Goal: Transaction & Acquisition: Subscribe to service/newsletter

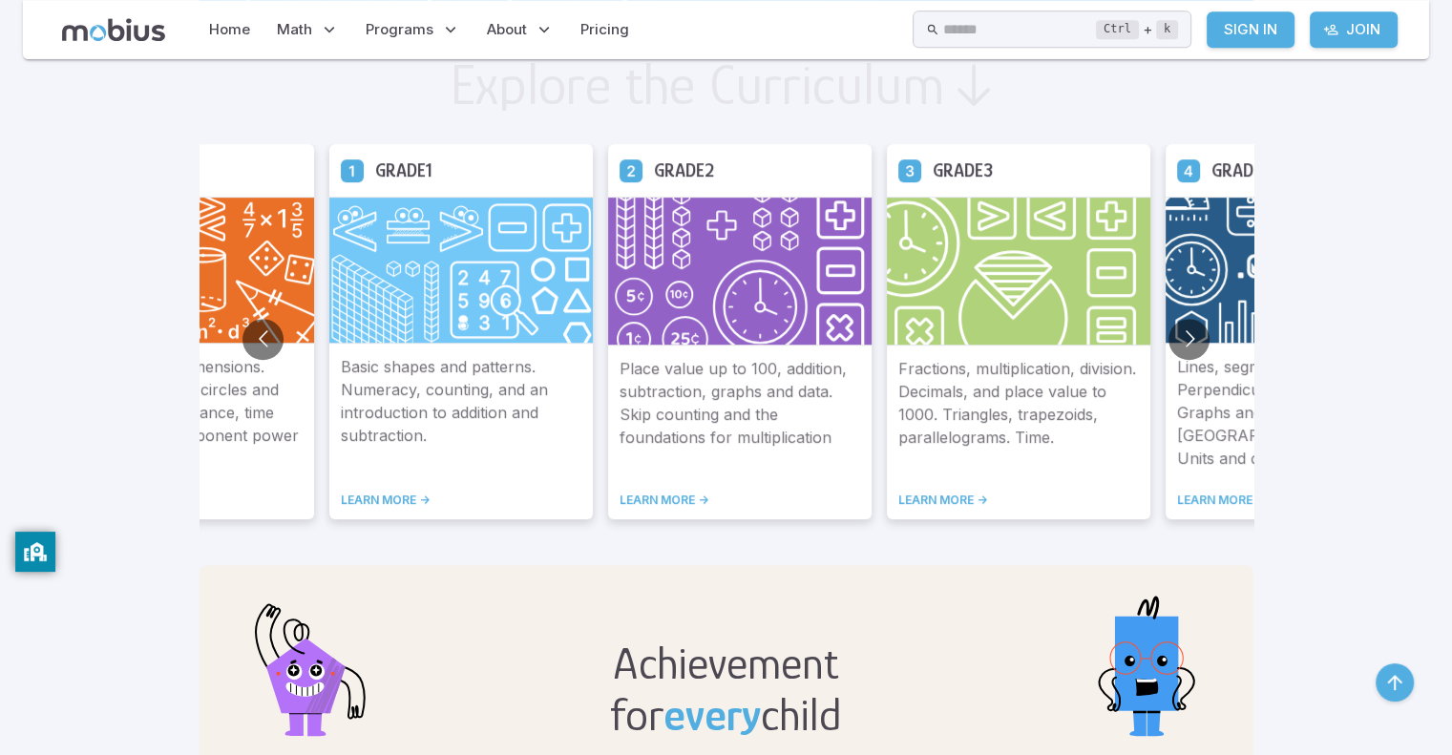
scroll to position [1062, 0]
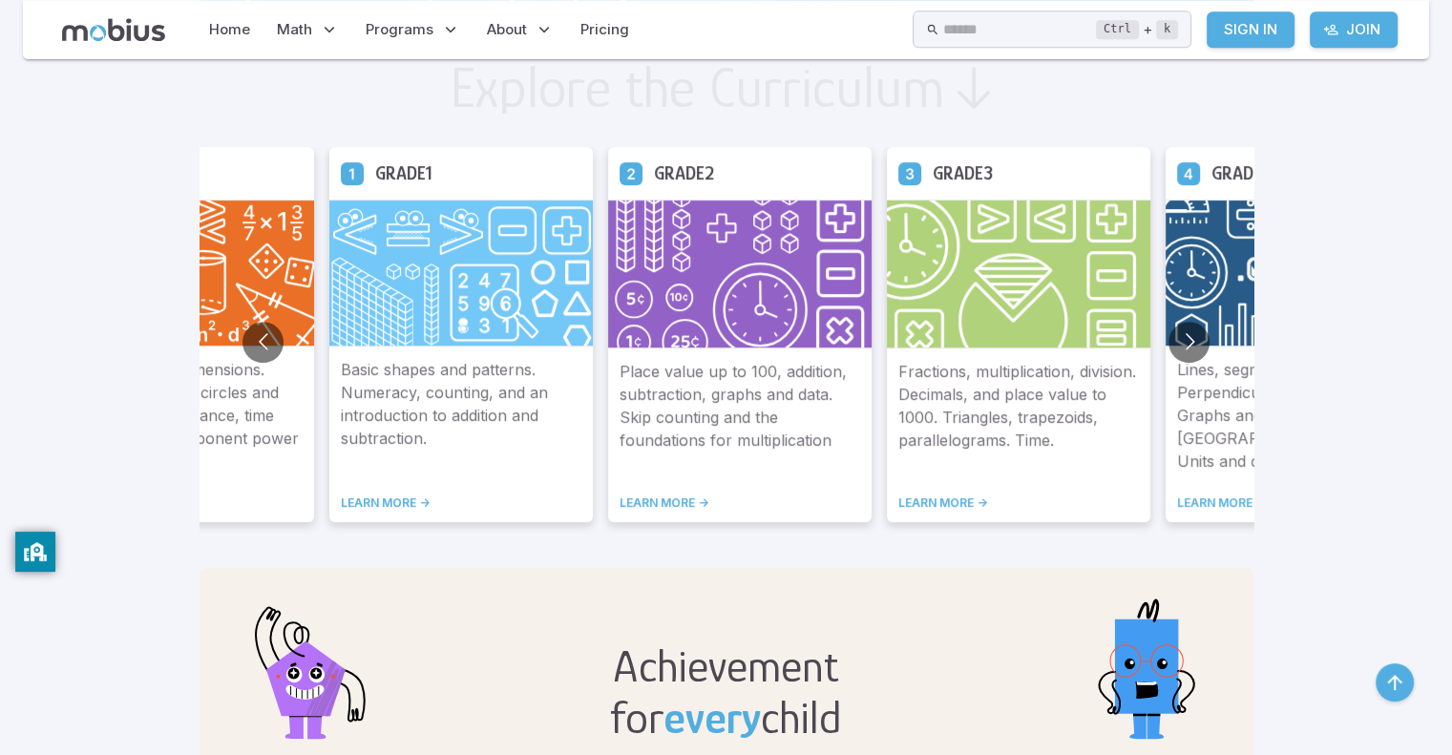
click at [413, 498] on link "LEARN MORE ->" at bounding box center [461, 503] width 241 height 15
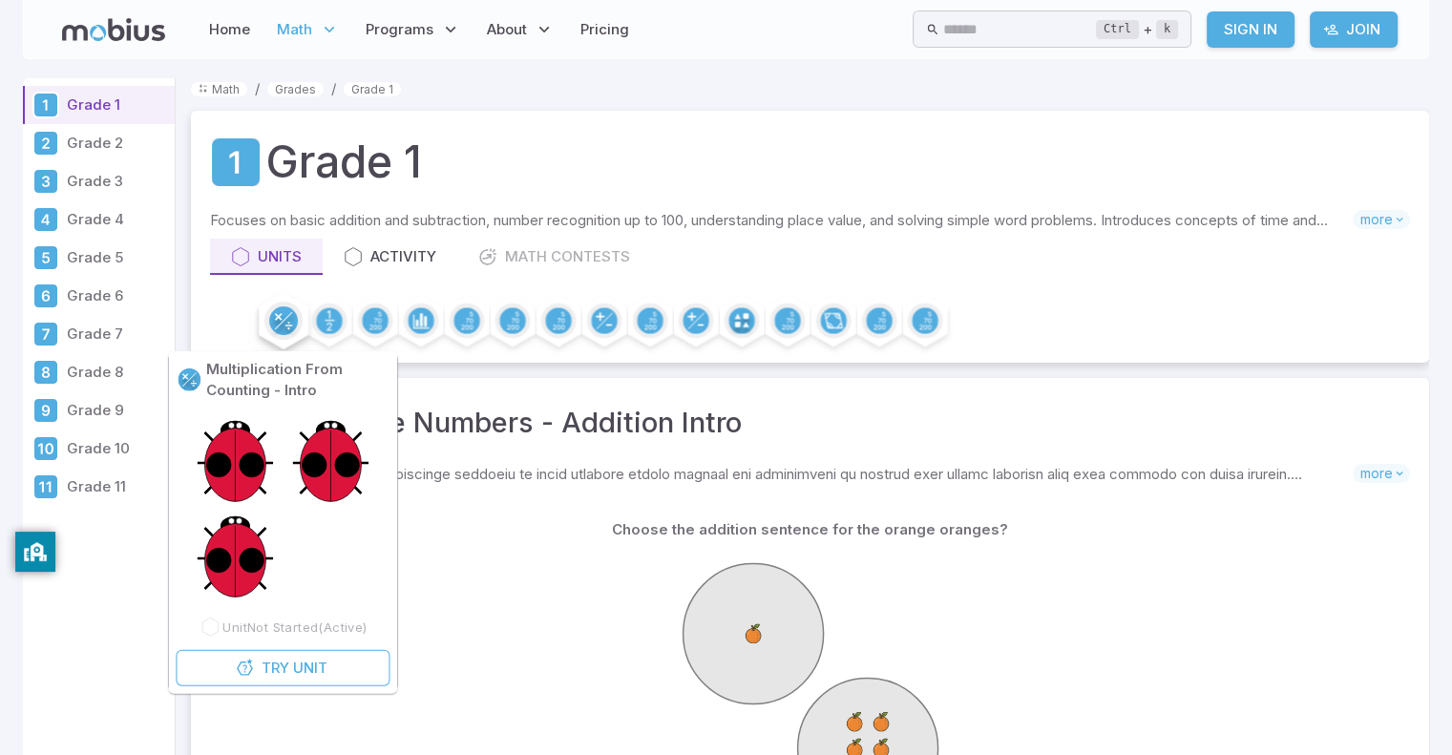
click at [282, 303] on div at bounding box center [284, 321] width 38 height 38
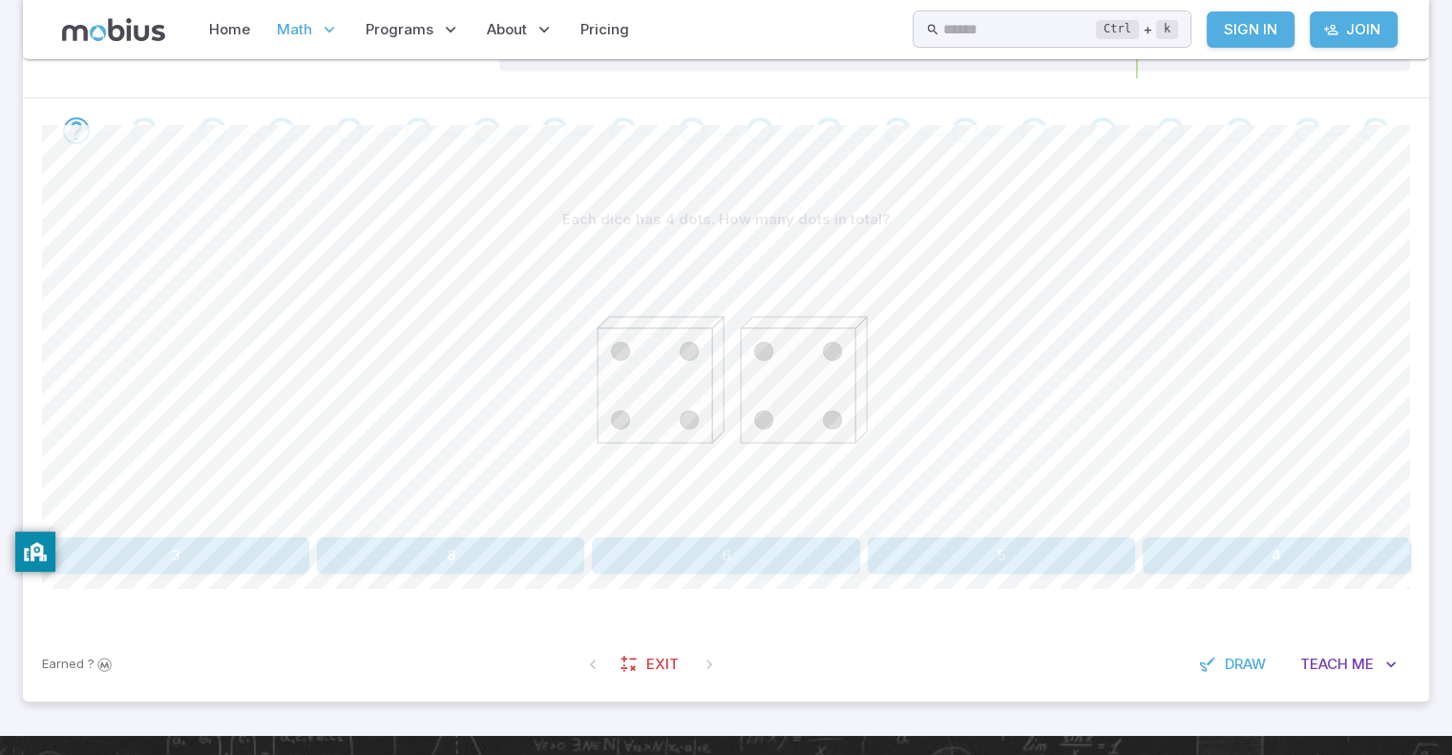
scroll to position [354, 0]
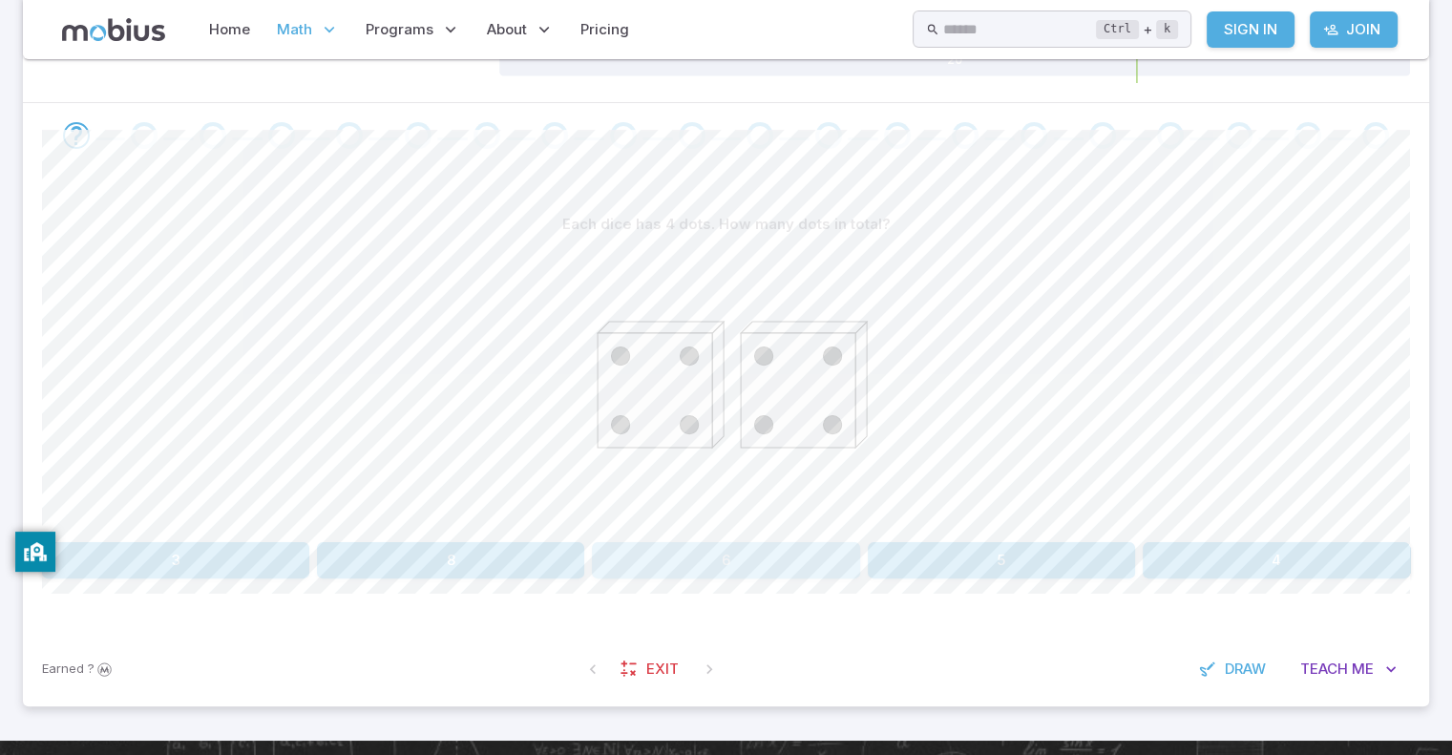
click at [772, 574] on button "6" at bounding box center [725, 560] width 267 height 36
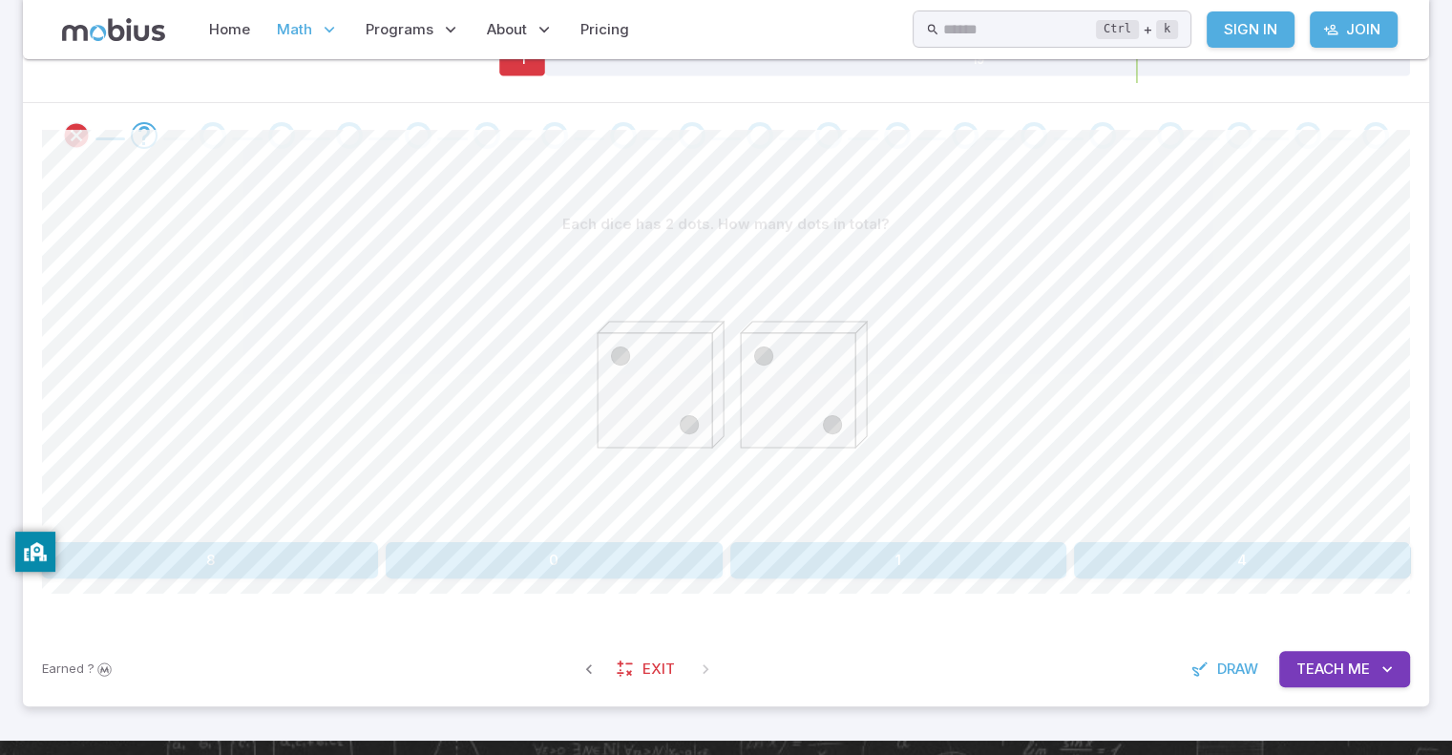
drag, startPoint x: 606, startPoint y: 407, endPoint x: 654, endPoint y: 366, distance: 63.0
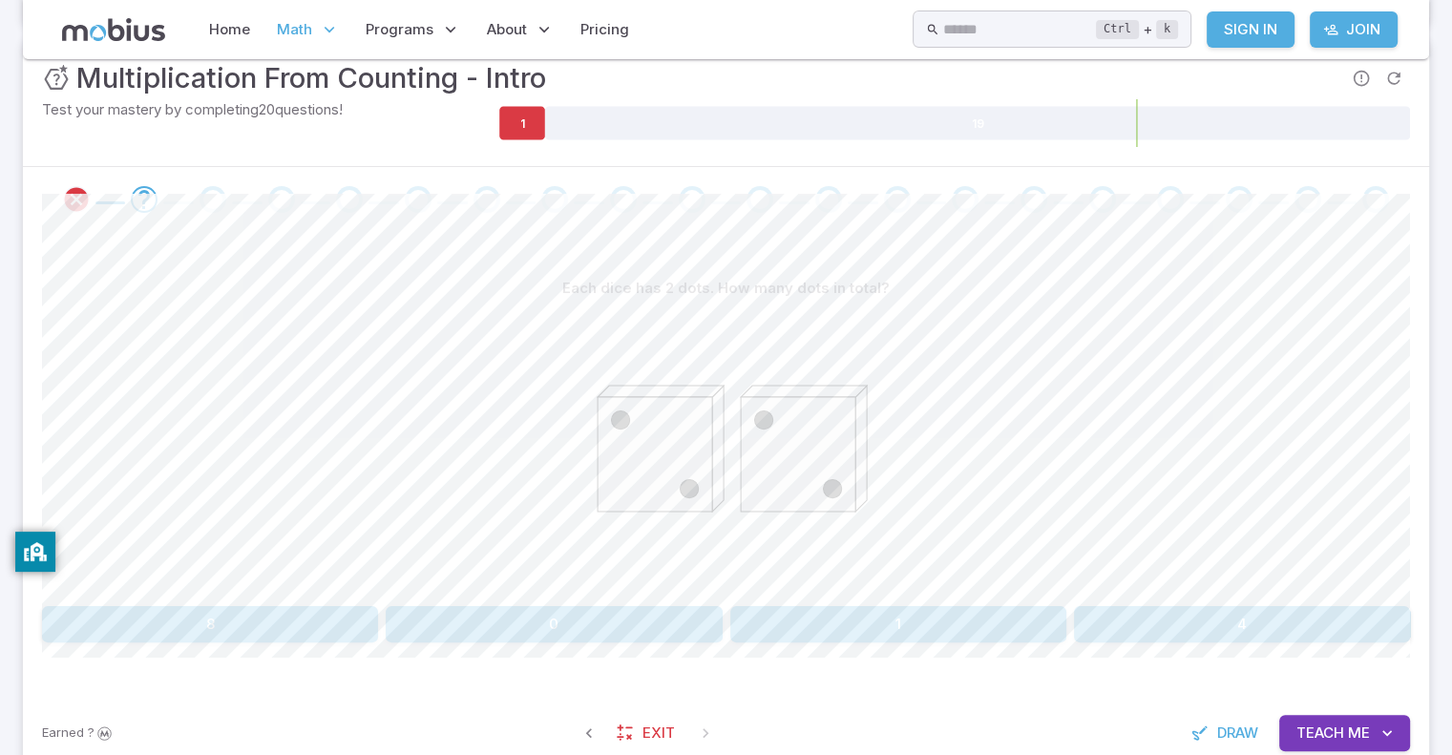
scroll to position [288, 0]
click at [1233, 614] on button "4" at bounding box center [1242, 626] width 336 height 36
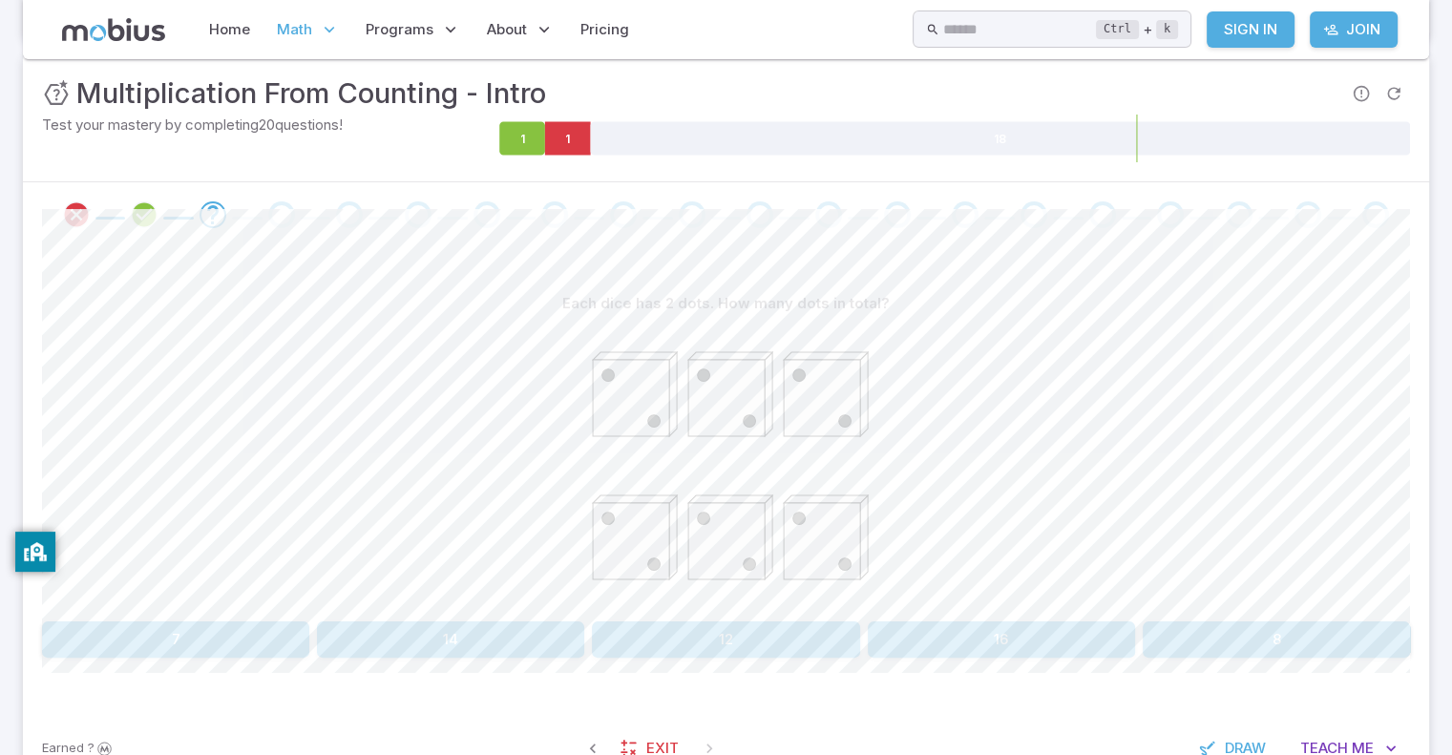
scroll to position [265, 0]
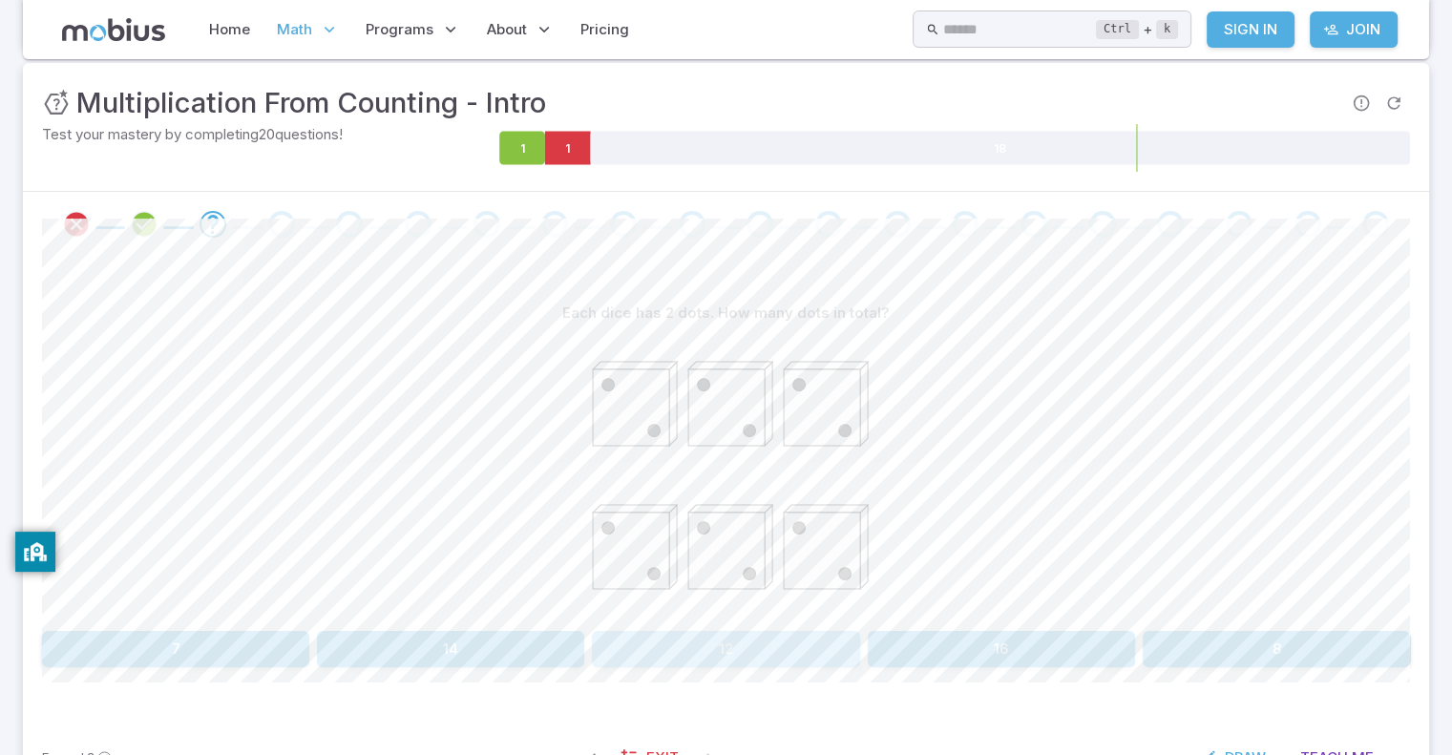
click at [730, 633] on button "12" at bounding box center [725, 649] width 267 height 36
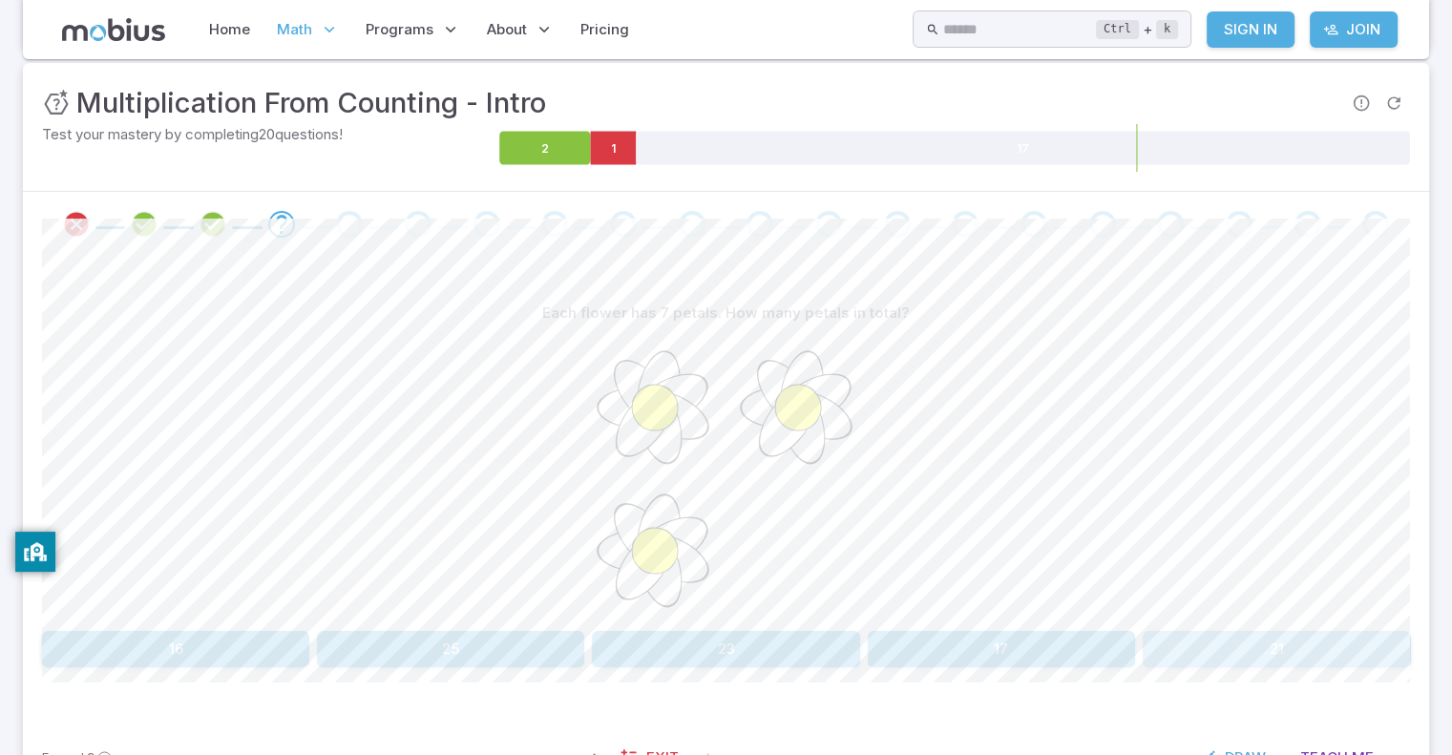
click at [1219, 638] on button "21" at bounding box center [1276, 649] width 267 height 36
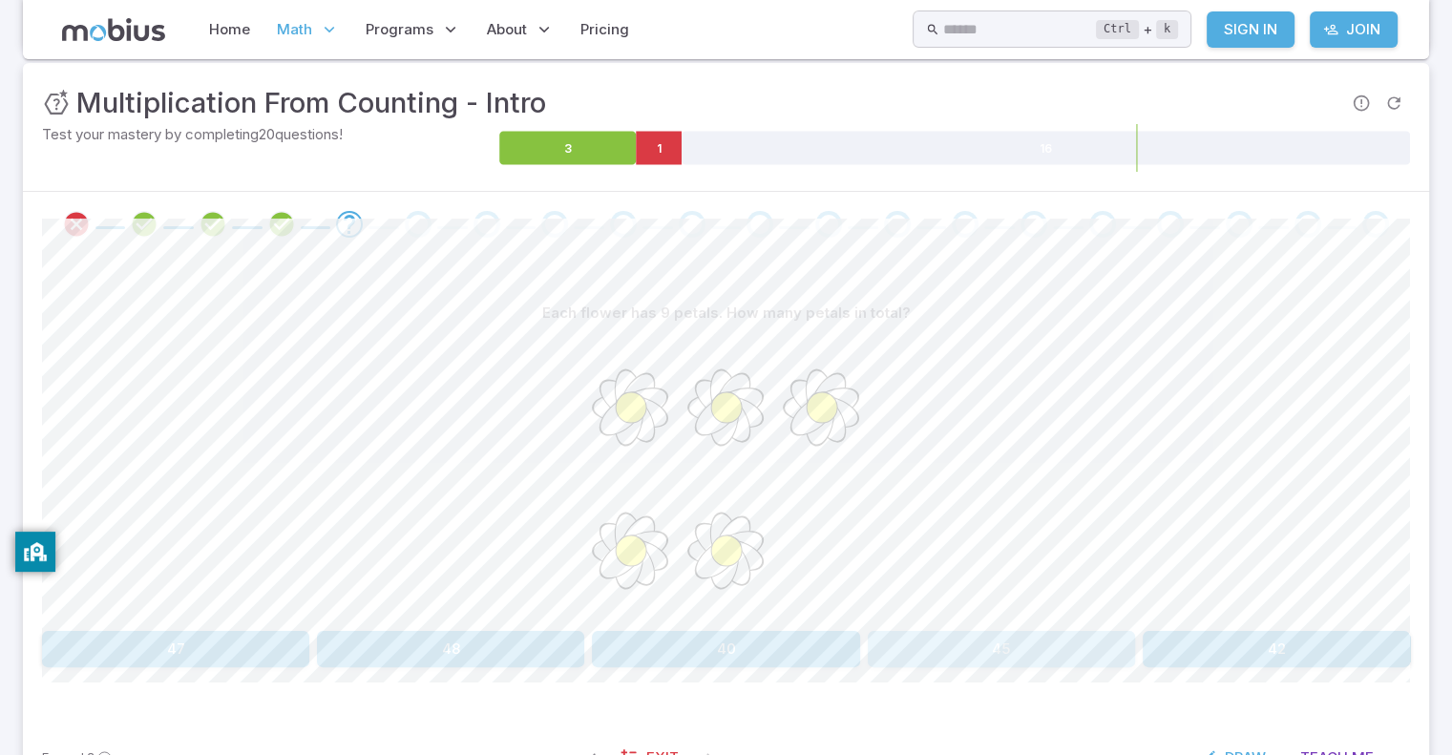
click at [1028, 637] on button "45" at bounding box center [1001, 649] width 267 height 36
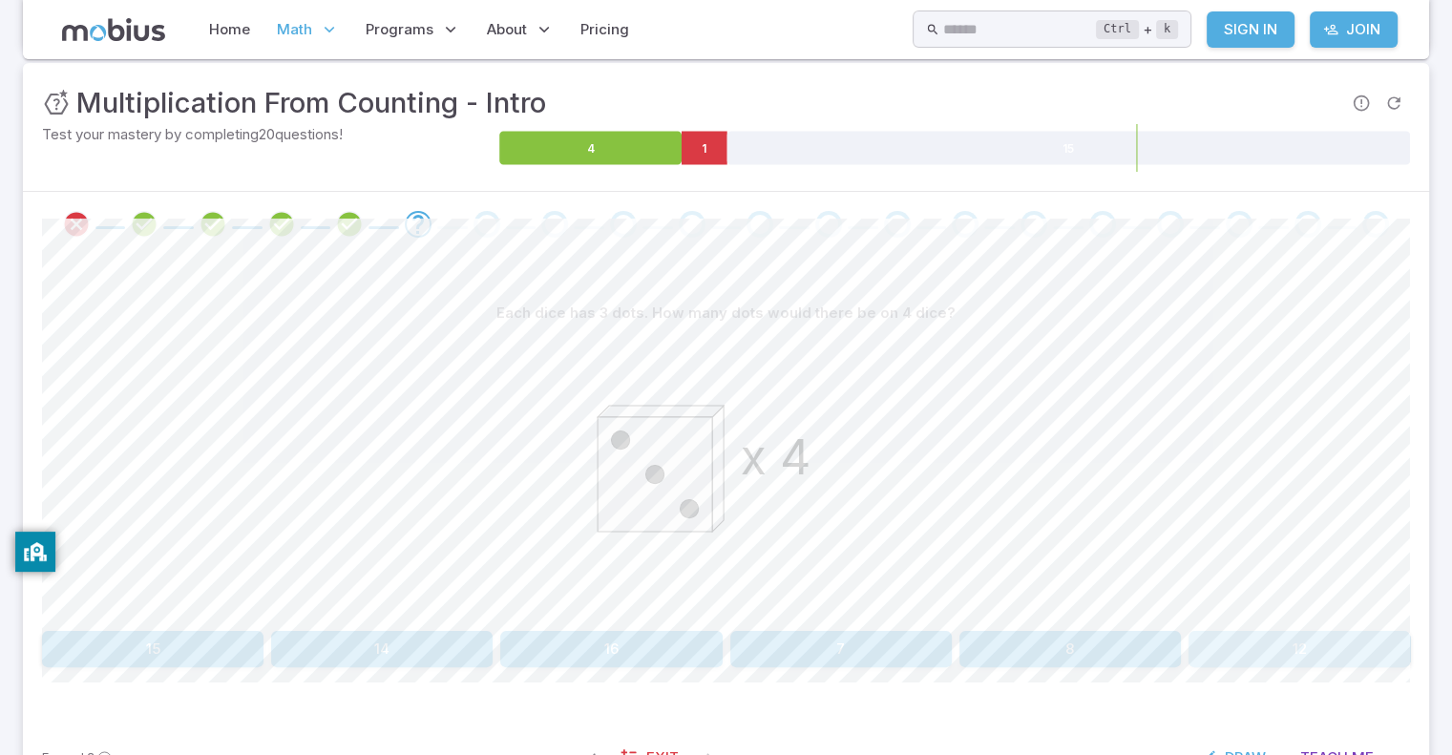
click at [1254, 664] on button "12" at bounding box center [1300, 649] width 222 height 36
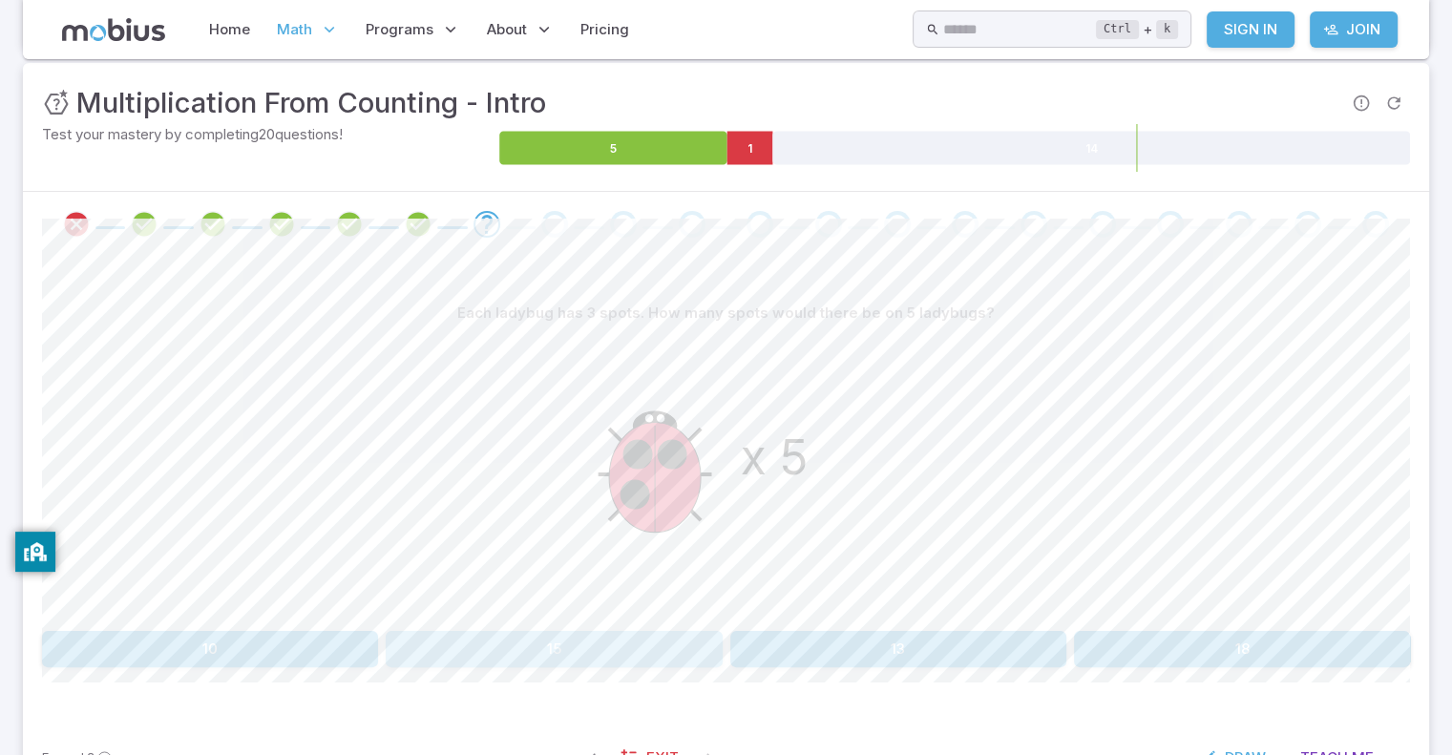
click at [654, 638] on button "15" at bounding box center [554, 649] width 336 height 36
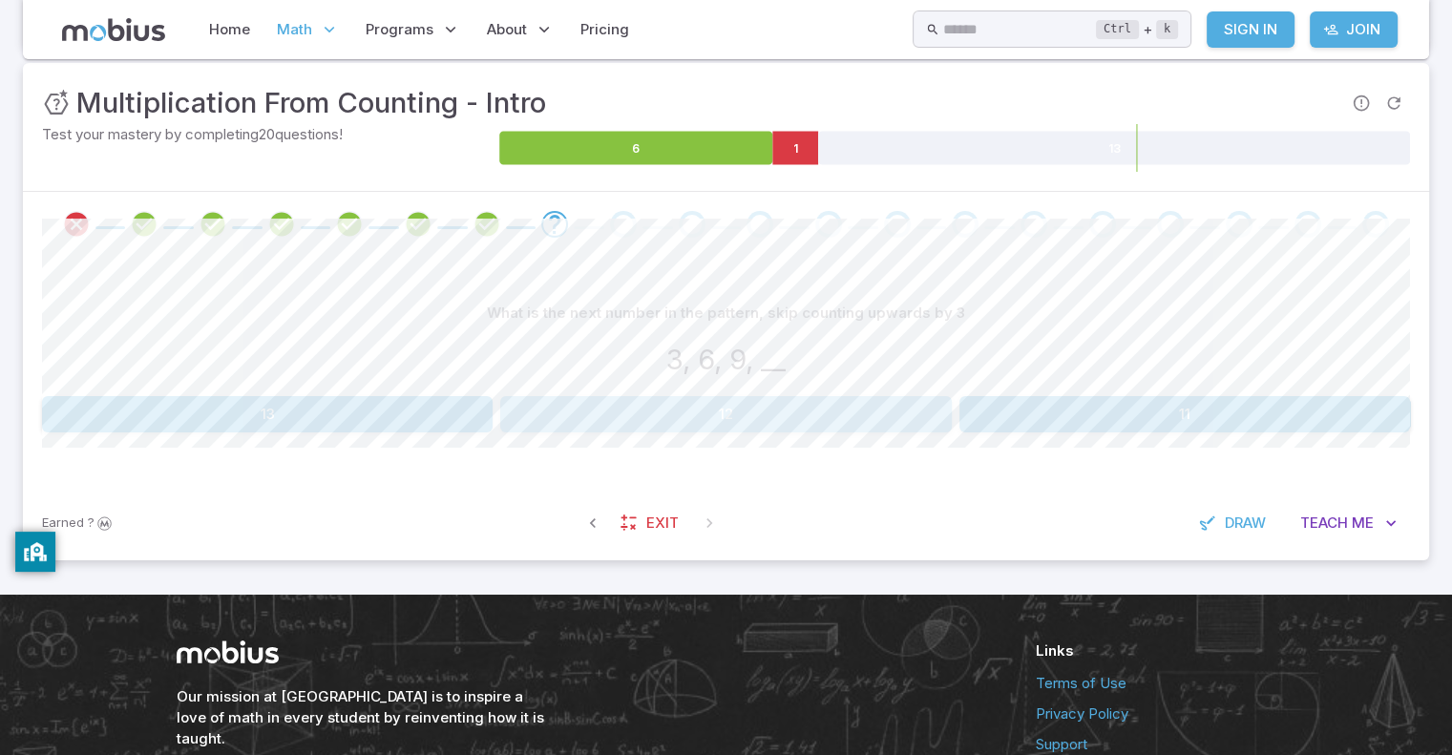
click at [611, 413] on button "12" at bounding box center [725, 414] width 451 height 36
click at [1097, 418] on button "15, 18" at bounding box center [1071, 414] width 222 height 36
click at [1092, 410] on button "11, 14, 17" at bounding box center [1071, 414] width 222 height 36
click at [605, 412] on button "18, 21" at bounding box center [611, 414] width 222 height 36
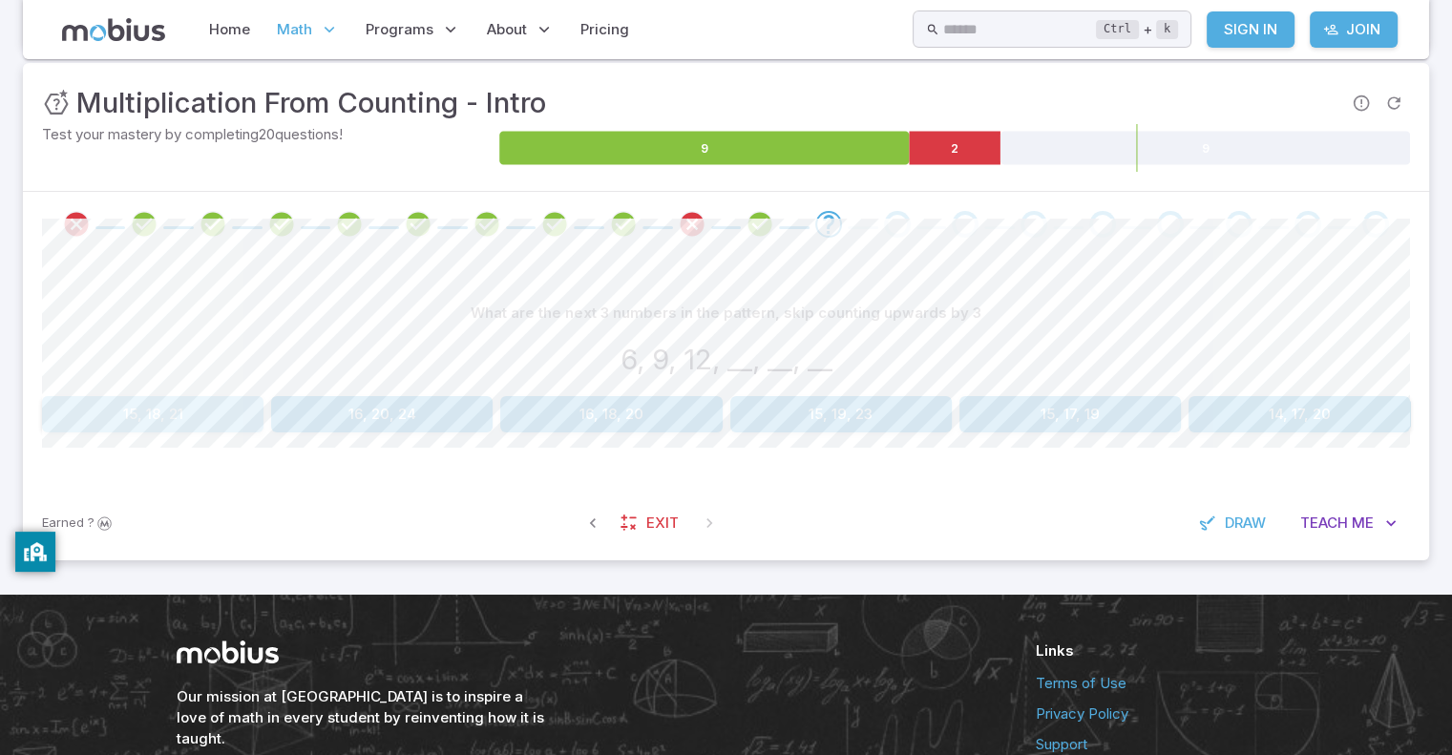
click at [240, 418] on button "15, 18, 21" at bounding box center [153, 414] width 222 height 36
click at [228, 400] on button "6, 8" at bounding box center [153, 414] width 222 height 36
click at [1054, 407] on button "6, 8, 10" at bounding box center [1071, 414] width 222 height 36
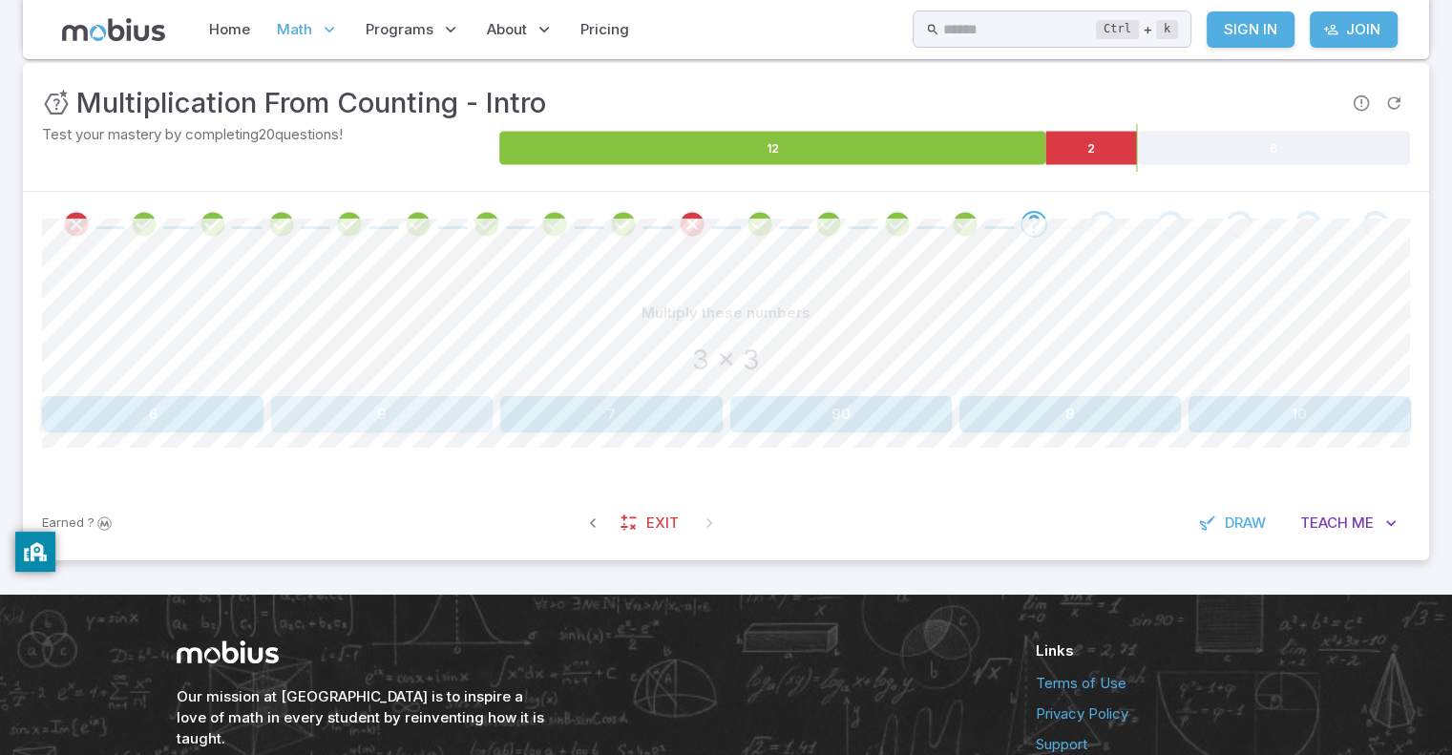
click at [389, 404] on button "9" at bounding box center [382, 414] width 222 height 36
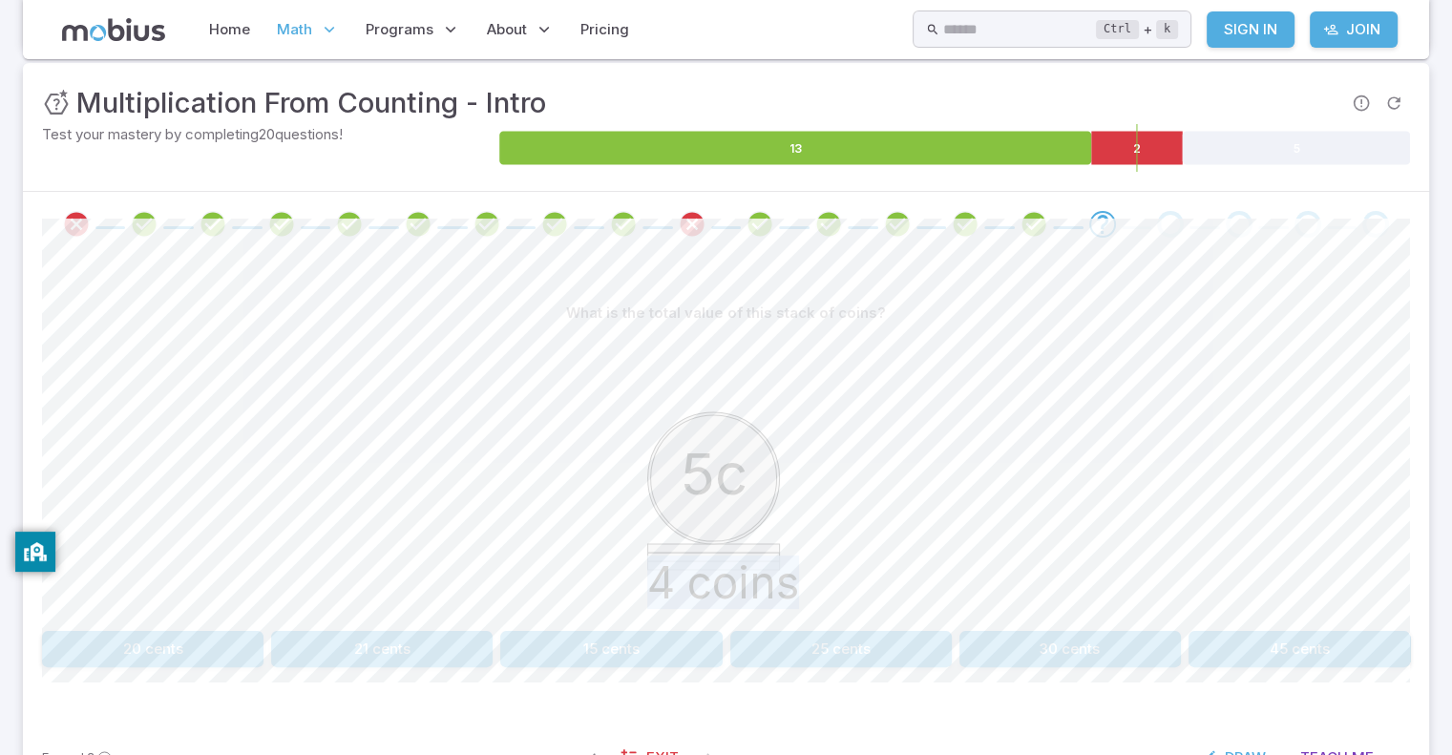
drag, startPoint x: 886, startPoint y: 580, endPoint x: 805, endPoint y: 451, distance: 152.3
click at [805, 451] on div "5c 4 coins" at bounding box center [726, 477] width 1368 height 292
click at [805, 451] on icon "5c 4 coins" at bounding box center [726, 474] width 286 height 286
click at [817, 639] on button "25 cents" at bounding box center [842, 649] width 222 height 36
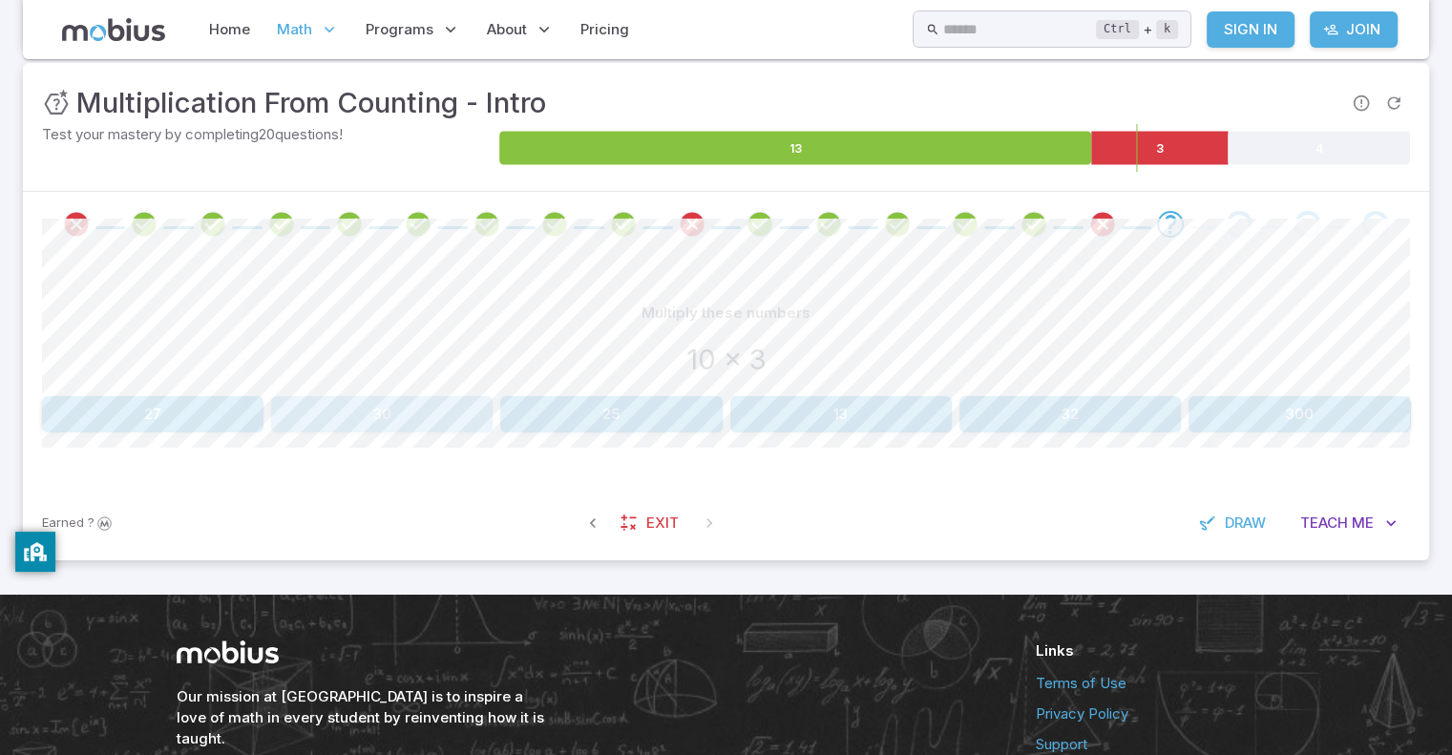
click at [442, 405] on button "30" at bounding box center [382, 414] width 222 height 36
click at [355, 403] on button "25" at bounding box center [382, 414] width 222 height 36
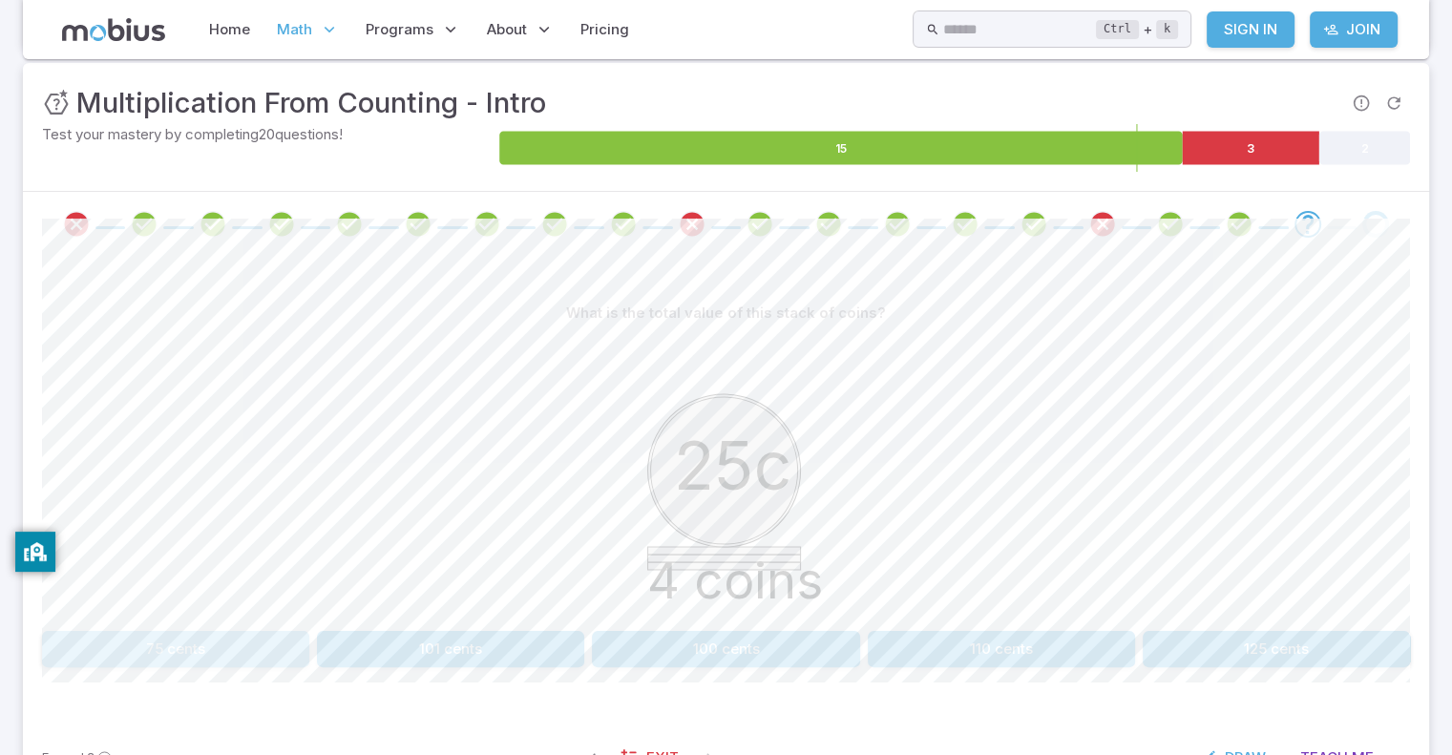
click at [279, 651] on button "75 cents" at bounding box center [175, 649] width 267 height 36
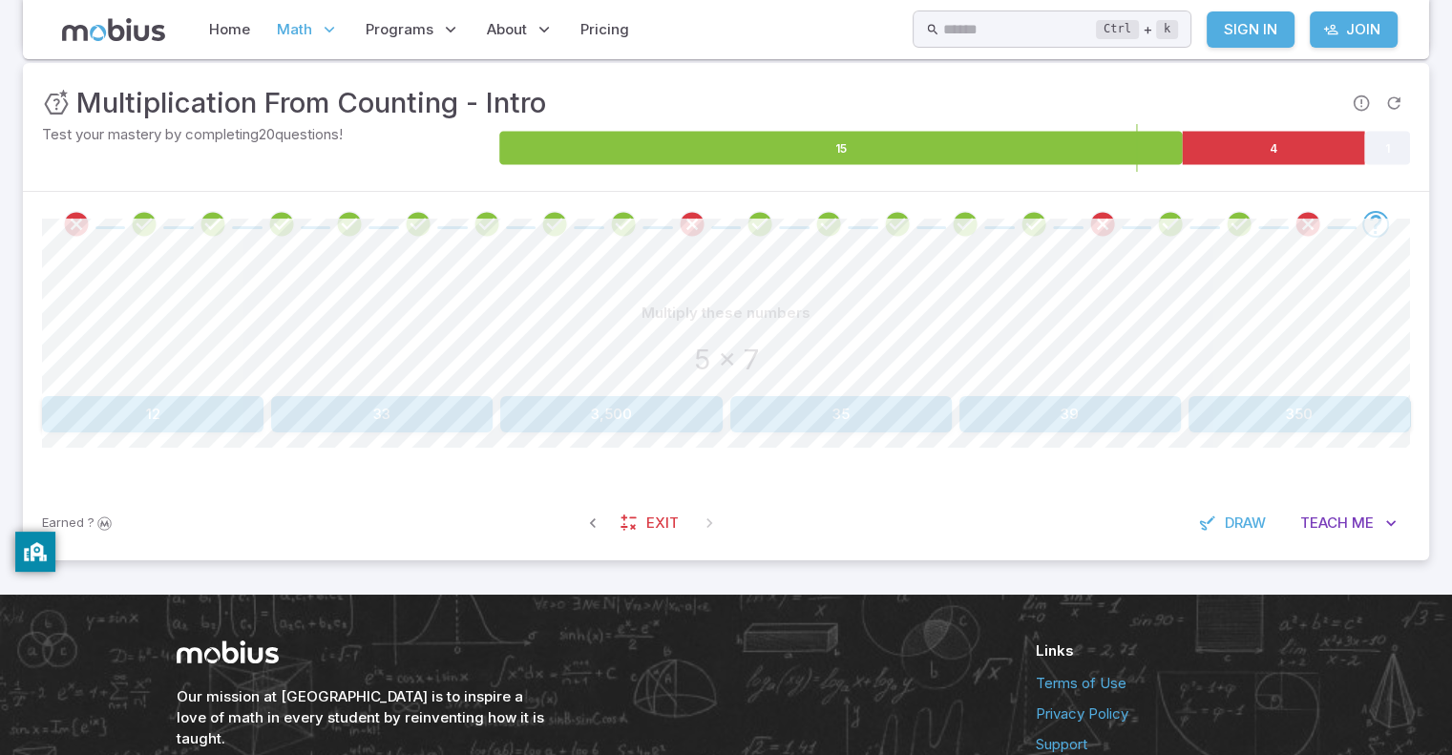
click at [462, 651] on div "Our mission at [GEOGRAPHIC_DATA] is to inspire a love of math in every student …" at bounding box center [584, 695] width 814 height 109
click at [840, 407] on button "35" at bounding box center [842, 414] width 222 height 36
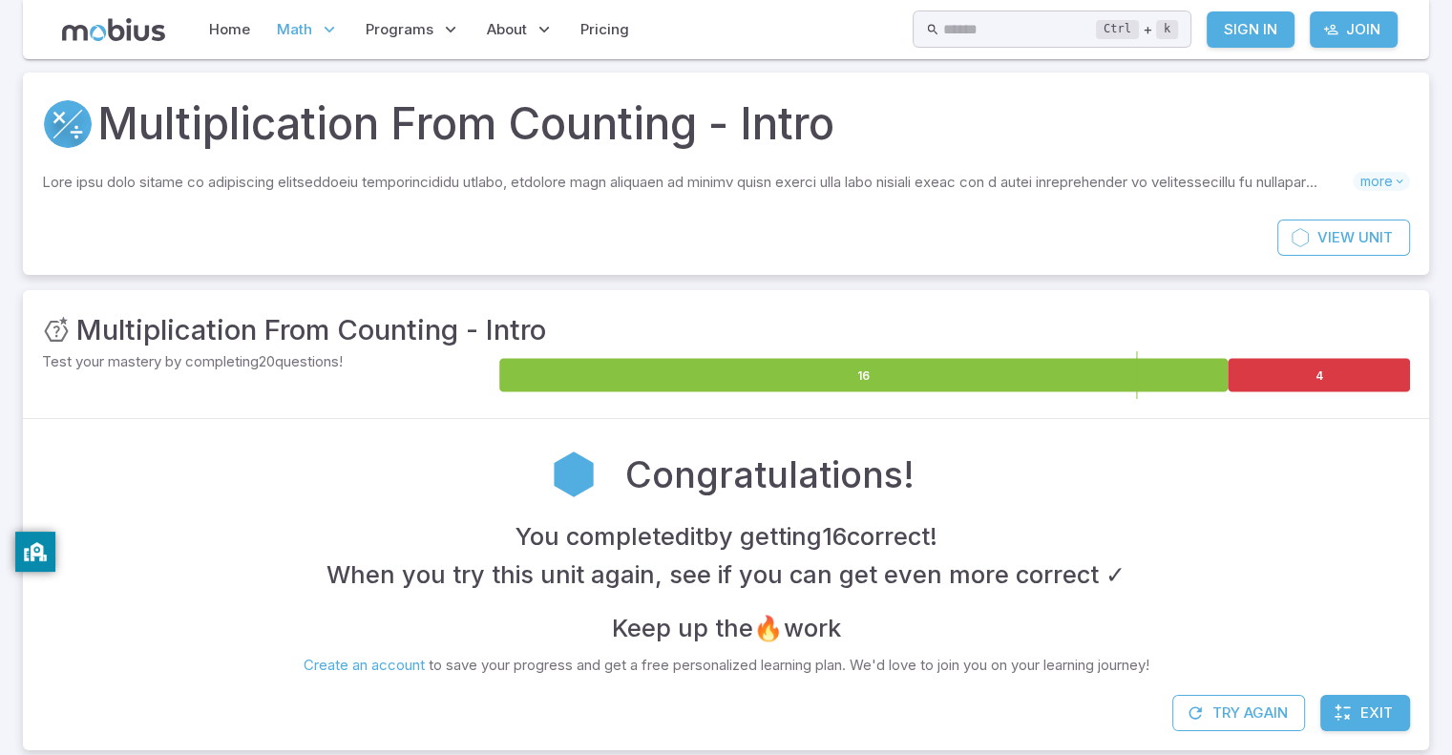
scroll to position [37, 0]
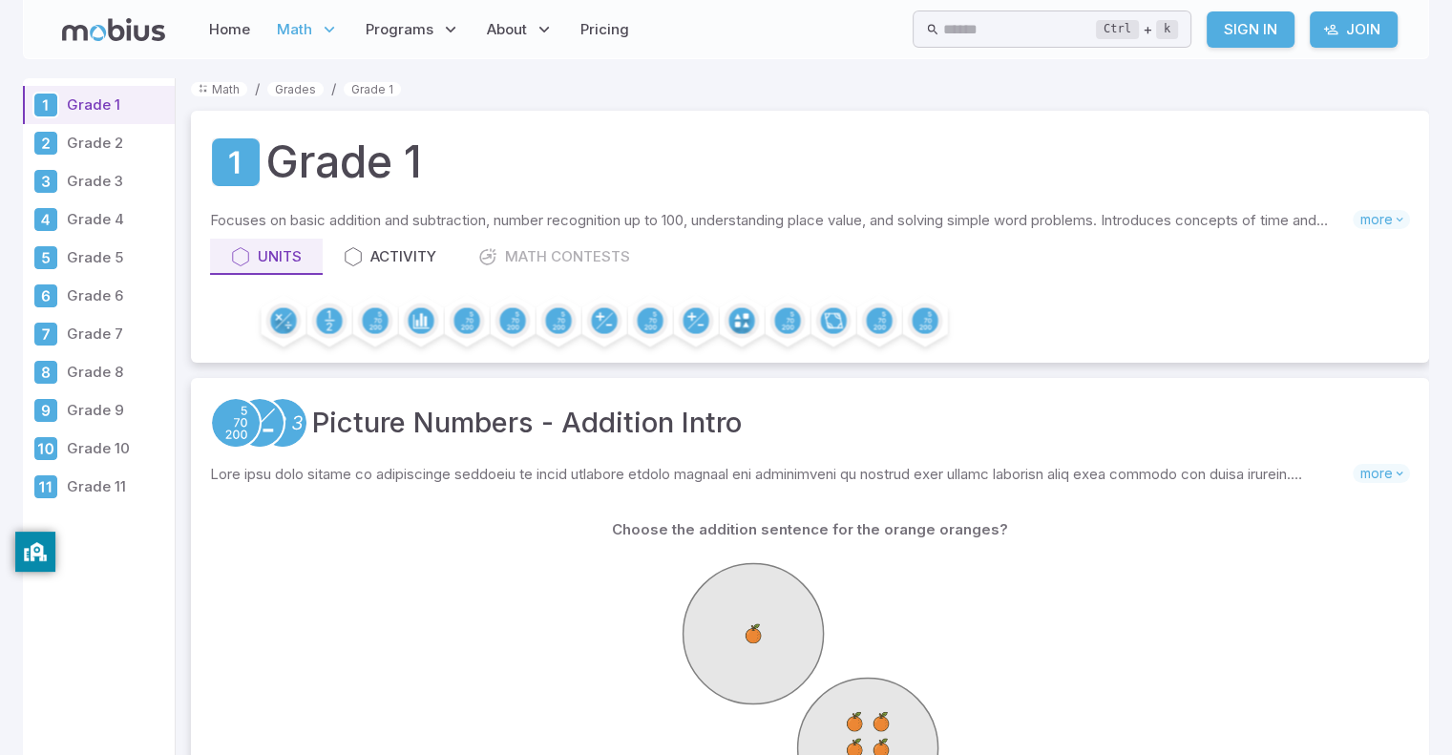
click at [117, 438] on p "Grade 10" at bounding box center [117, 448] width 100 height 21
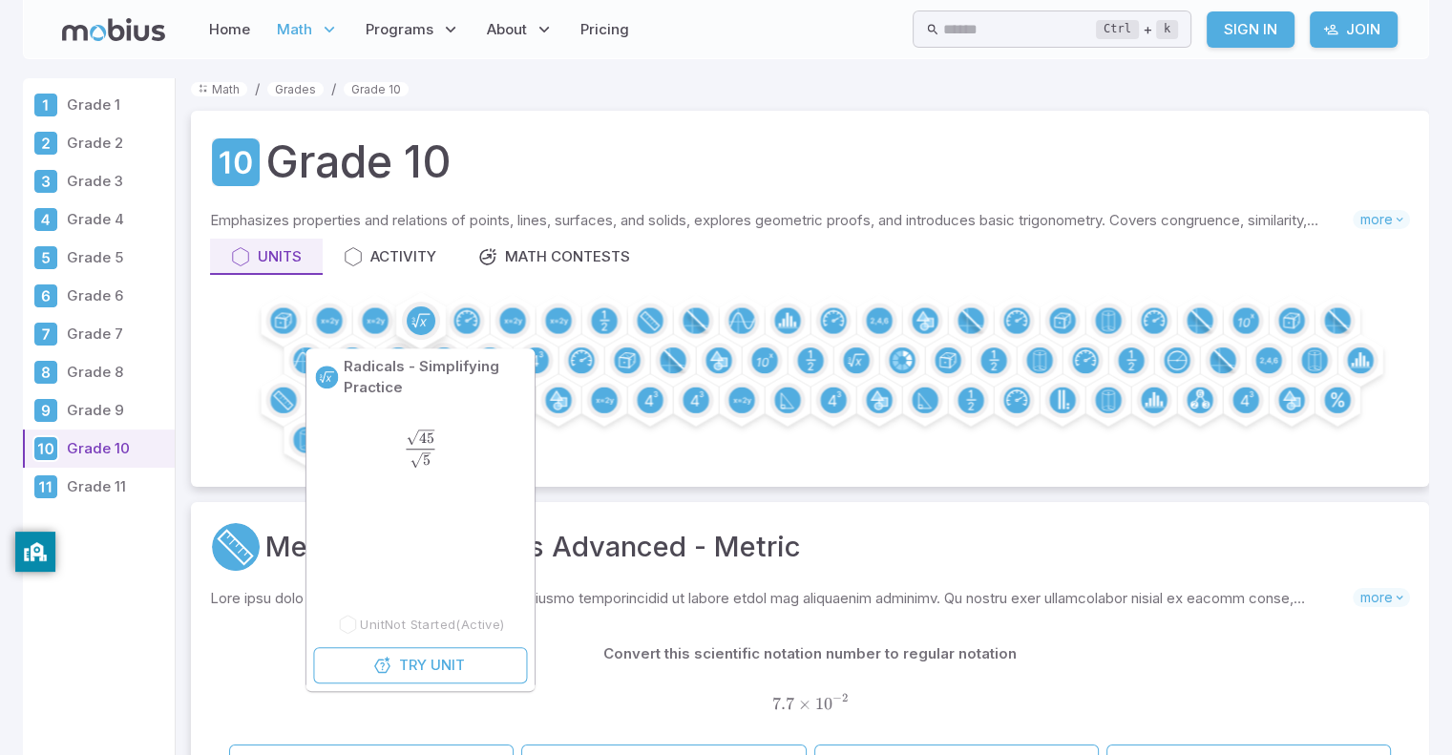
click at [434, 320] on circle at bounding box center [421, 321] width 29 height 29
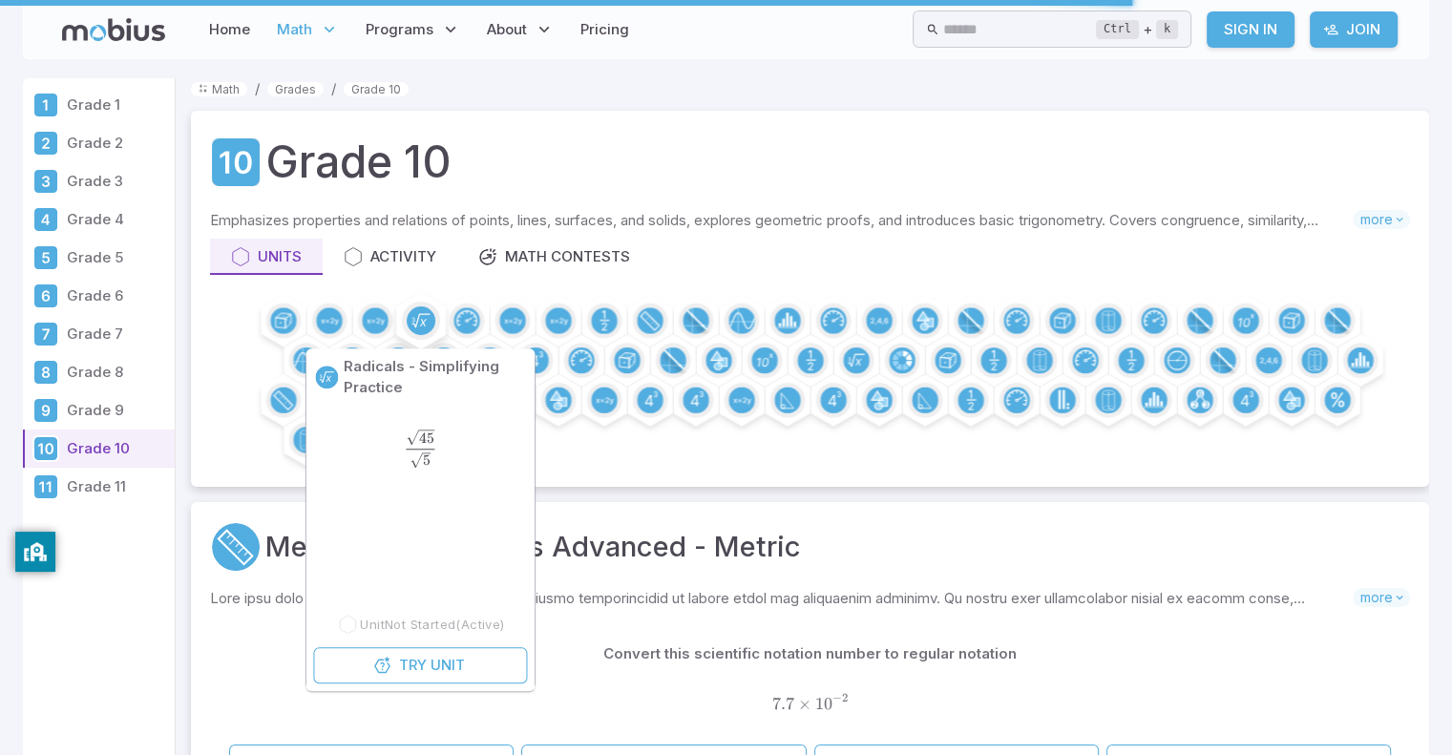
click at [429, 322] on circle at bounding box center [421, 321] width 29 height 29
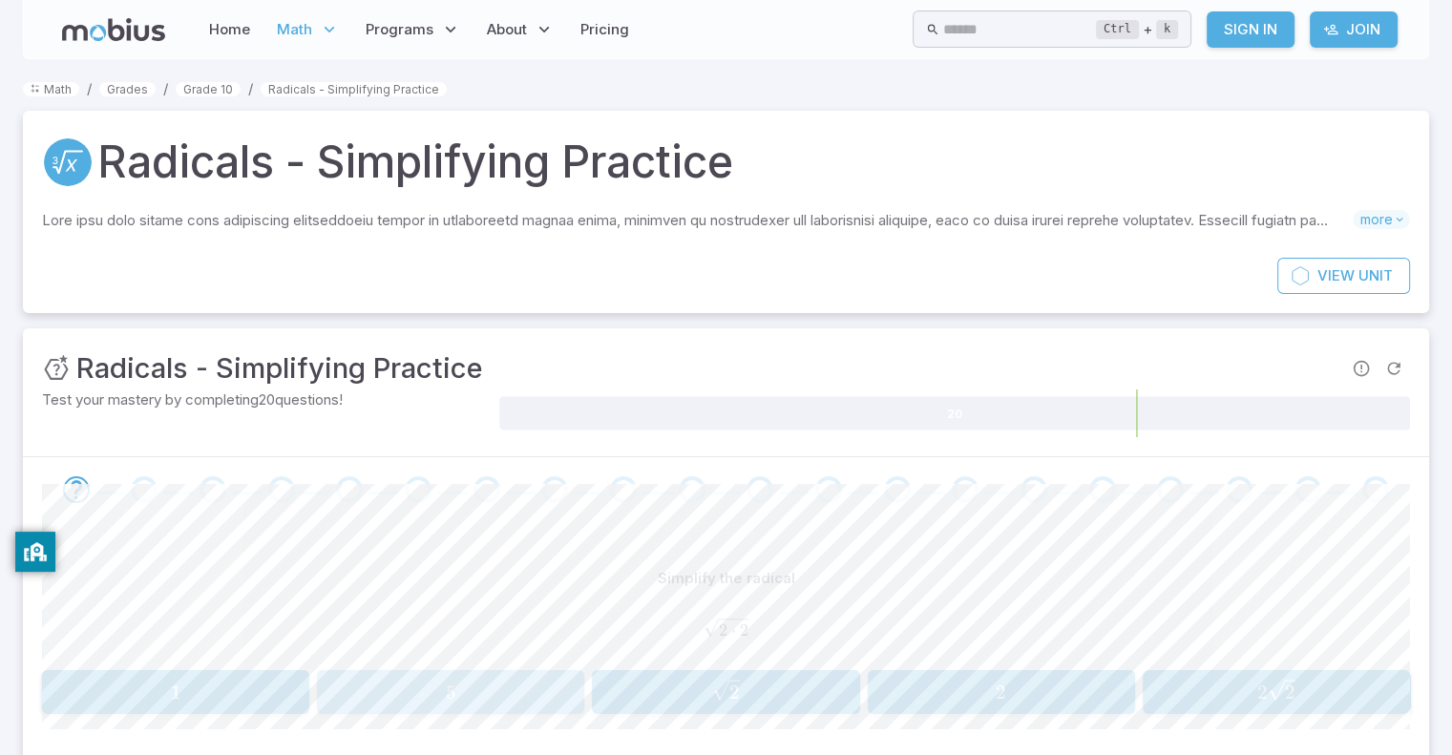
click at [419, 687] on span "5" at bounding box center [451, 693] width 255 height 24
click at [549, 687] on span "5" at bounding box center [451, 693] width 255 height 24
click at [663, 604] on div "2 ⋅ 2 \sqrt{2\cdot 2} 2 ⋅ 2 ​" at bounding box center [726, 629] width 1368 height 51
click at [1230, 683] on span "2" at bounding box center [1276, 693] width 255 height 24
click at [486, 681] on span "6 12 ​" at bounding box center [451, 692] width 255 height 25
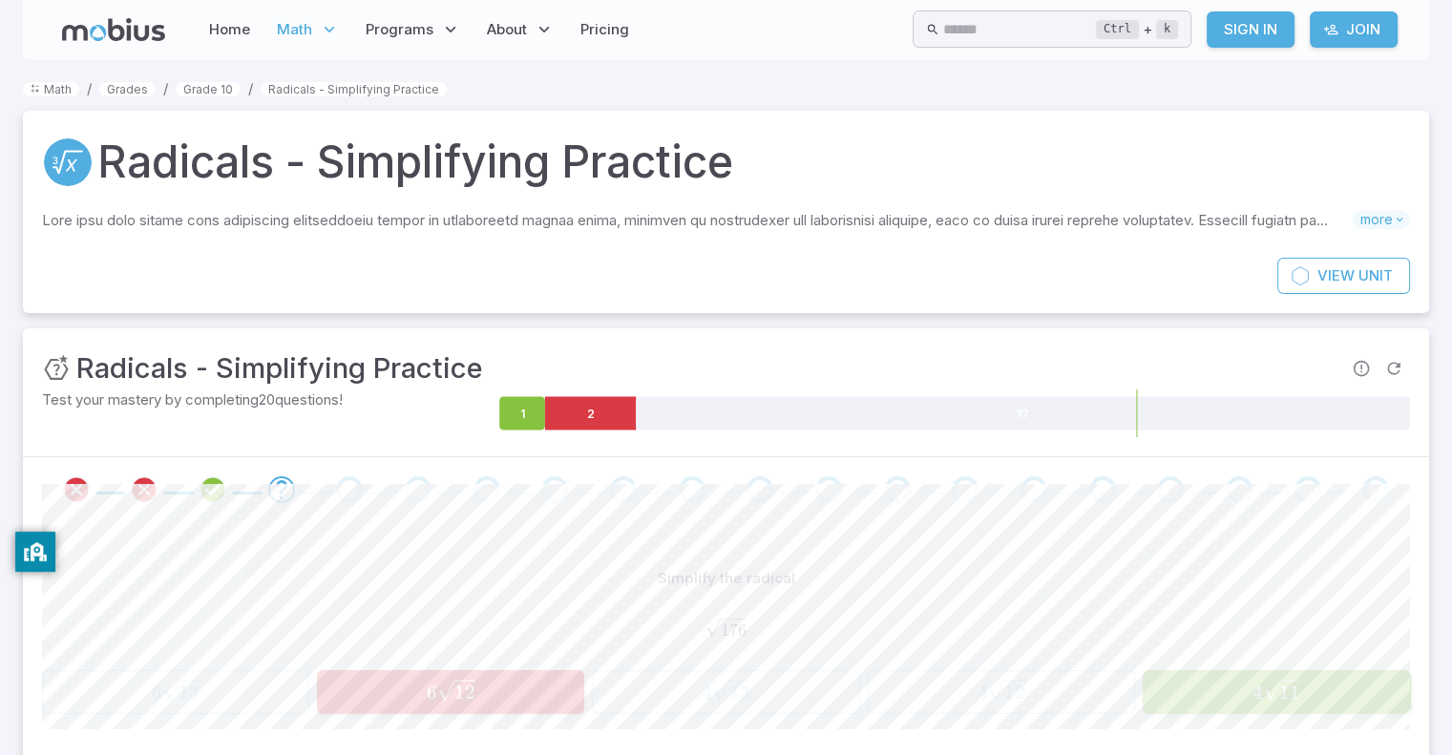
click at [496, 686] on span "6 12 ​" at bounding box center [451, 692] width 255 height 25
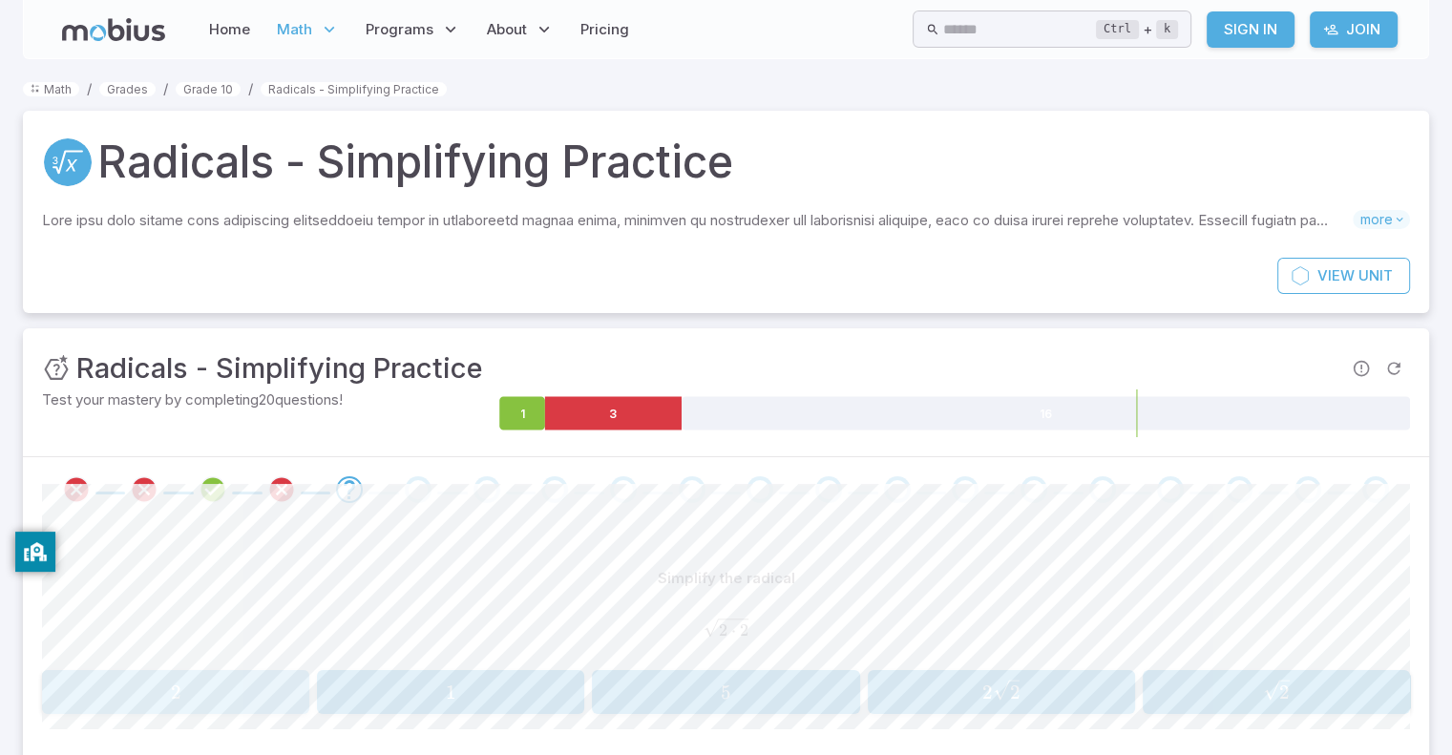
click at [248, 704] on div "2 2 2" at bounding box center [175, 692] width 255 height 29
click at [573, 681] on span "8" at bounding box center [451, 693] width 255 height 24
click at [790, 666] on div "Simplify the radical 2 ⋅ 2 \sqrt{2\cdot 2} 2 ⋅ 2 ​ 2 2 2 2 \sqrt{2} 2 ​ 1 1 1 2…" at bounding box center [726, 638] width 1368 height 154
click at [188, 683] on span "2" at bounding box center [175, 693] width 255 height 24
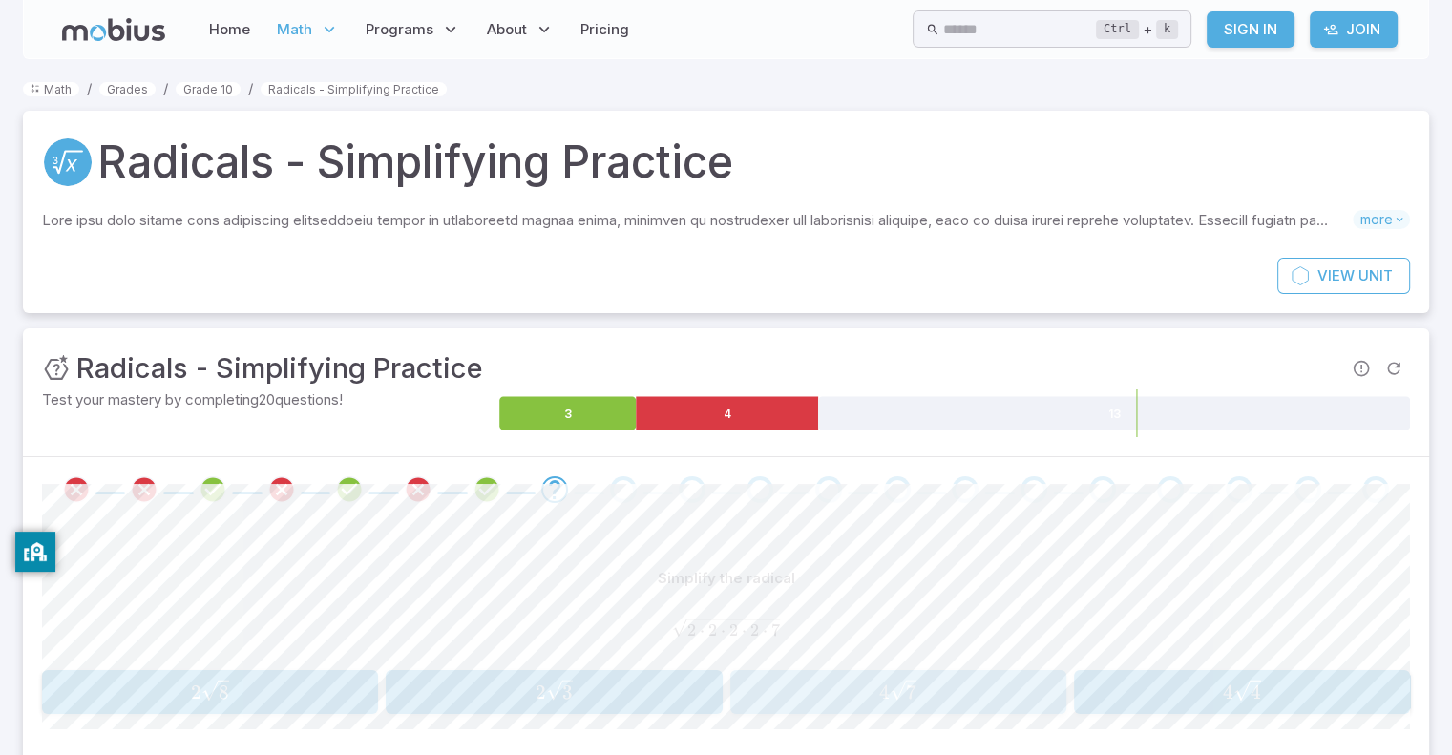
click at [844, 696] on span "4 7 ​" at bounding box center [898, 692] width 324 height 25
click at [668, 687] on span "6 4 ​" at bounding box center [726, 692] width 255 height 25
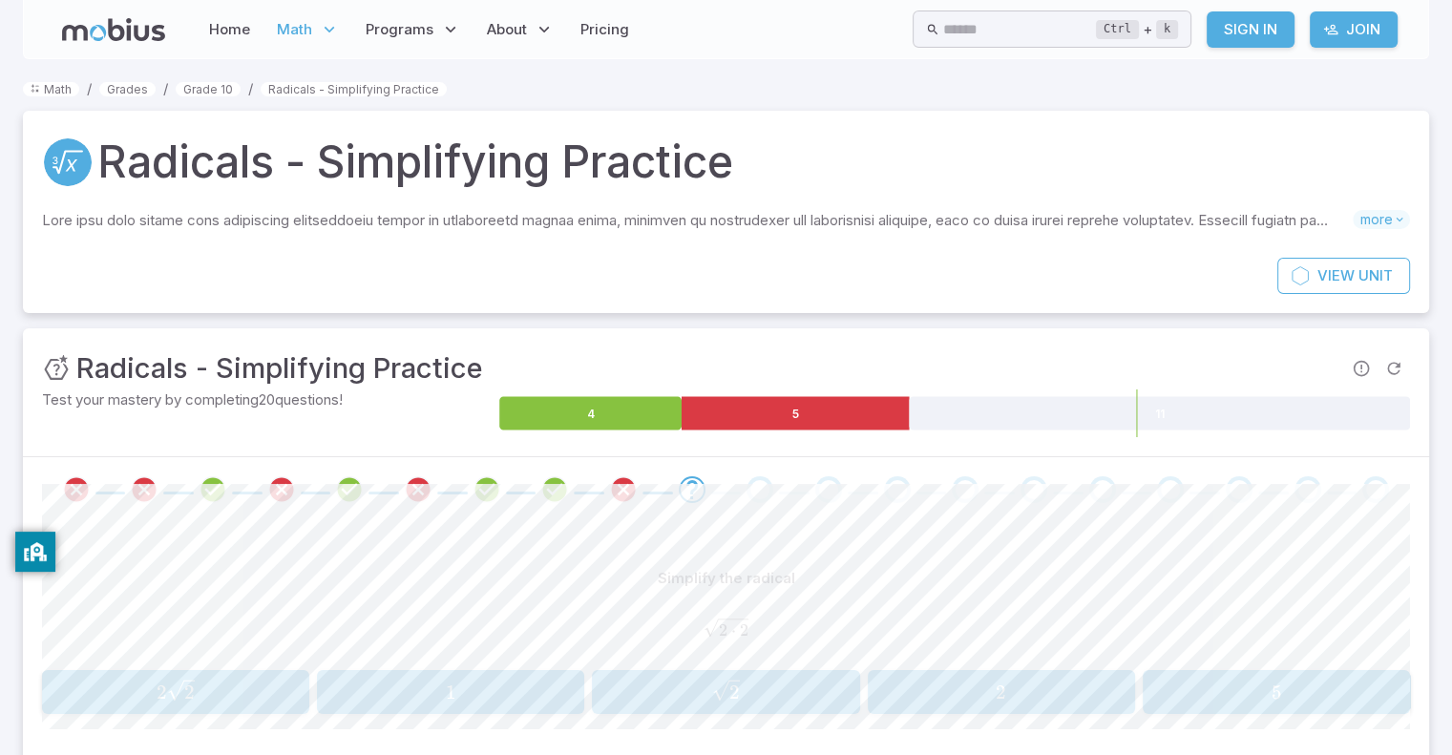
click at [586, 561] on div "Simplify the radical" at bounding box center [726, 579] width 1368 height 36
click at [999, 686] on span "2" at bounding box center [1001, 693] width 11 height 24
click at [749, 688] on span "2 7 ​" at bounding box center [726, 692] width 255 height 25
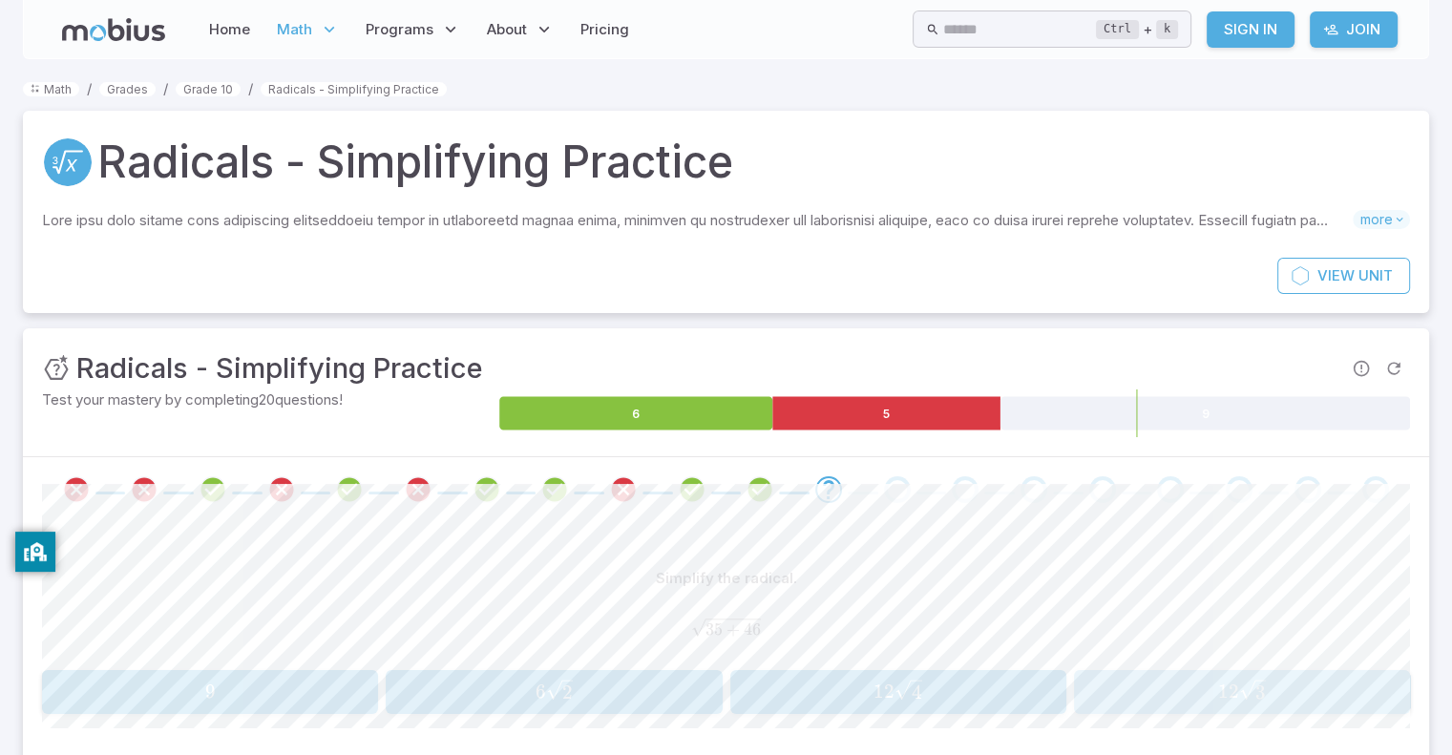
click at [1154, 694] on span "12 3 ​" at bounding box center [1242, 691] width 324 height 25
click at [1234, 693] on span "2" at bounding box center [1276, 693] width 255 height 24
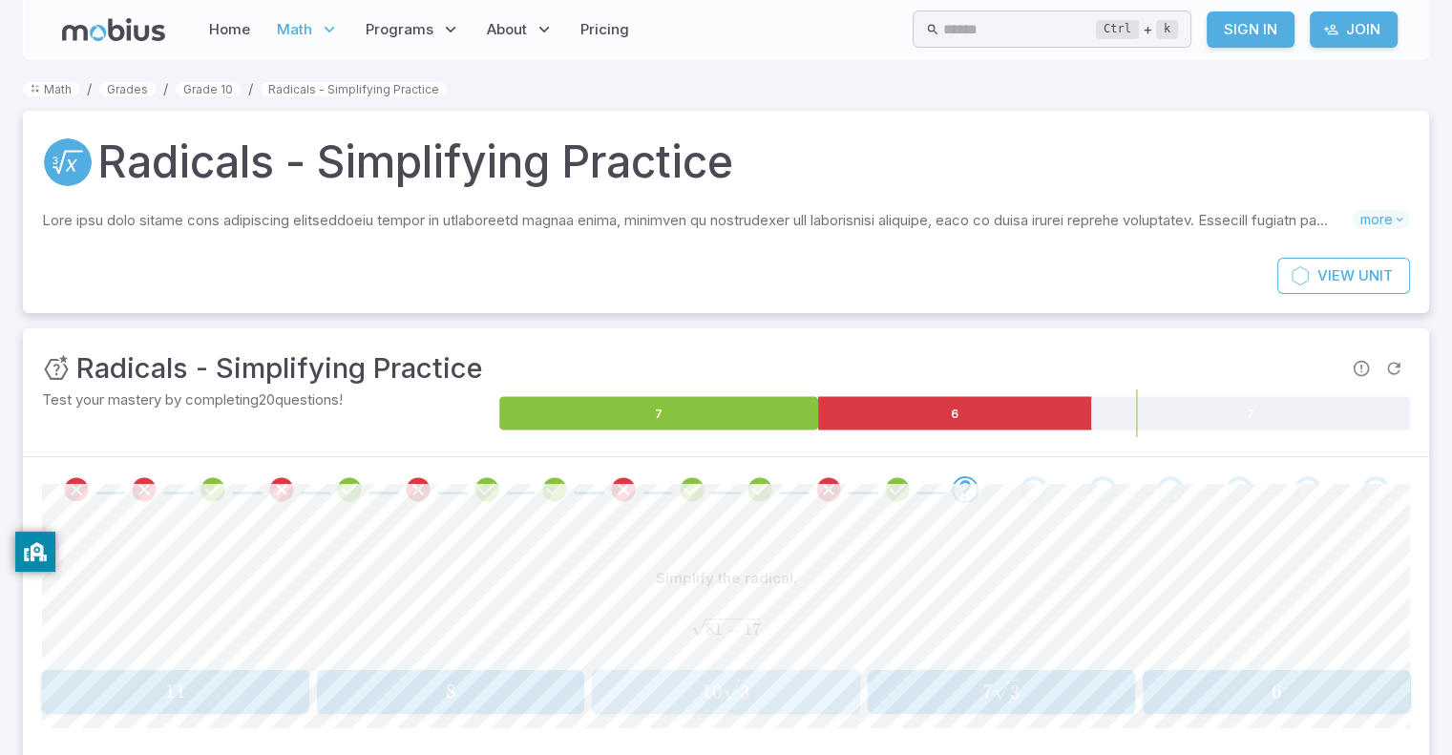
click at [652, 679] on span "10 3 ​" at bounding box center [726, 691] width 255 height 25
click at [550, 668] on div "Simplify the radical 2 ⋅ 2 \sqrt{2\cdot 2} 2 ⋅ 2 ​ 2 \sqrt{2} 2 ​ 1 1 1 2 2 2\s…" at bounding box center [726, 638] width 1368 height 154
click at [1272, 681] on span "2" at bounding box center [1276, 693] width 11 height 24
click at [834, 695] on span "8" at bounding box center [726, 693] width 255 height 24
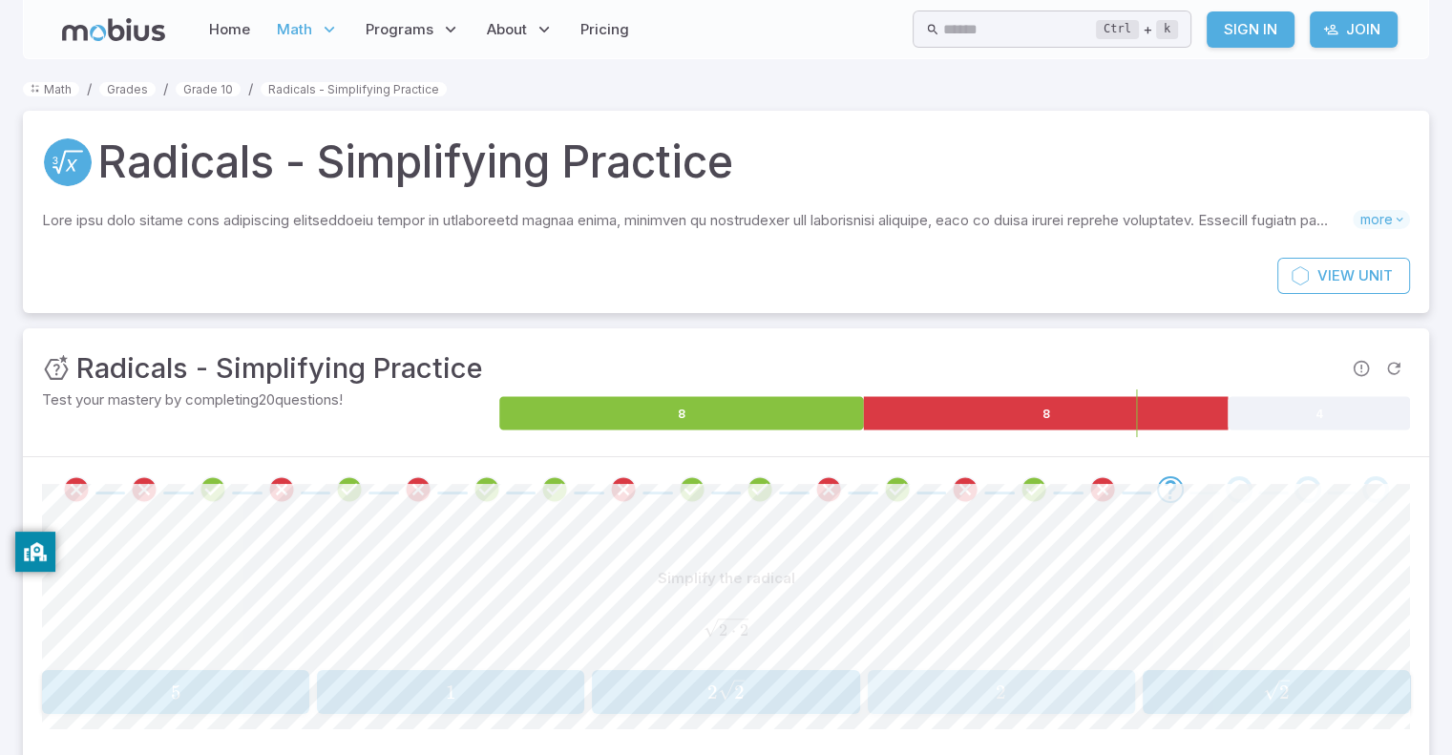
click at [986, 683] on span "2" at bounding box center [1001, 693] width 255 height 24
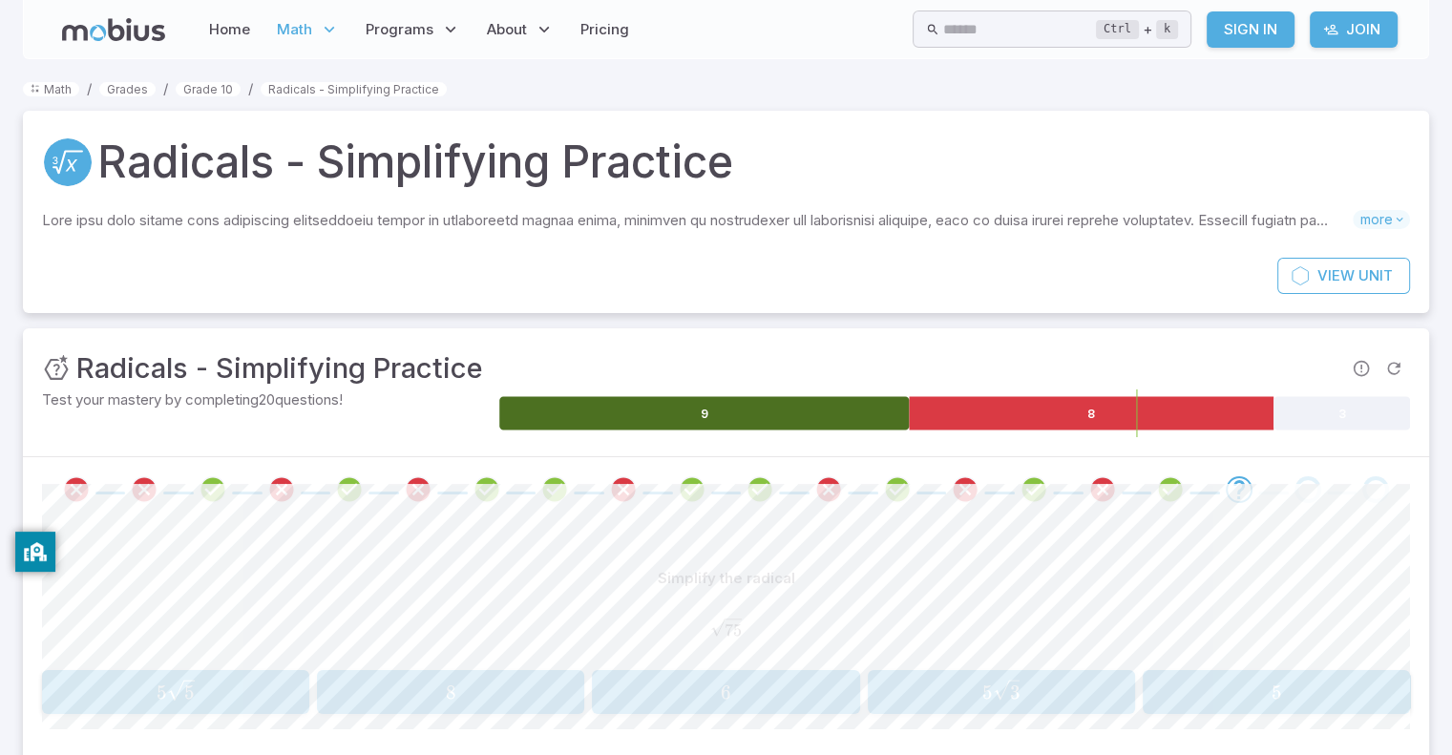
click at [791, 425] on icon at bounding box center [704, 413] width 410 height 33
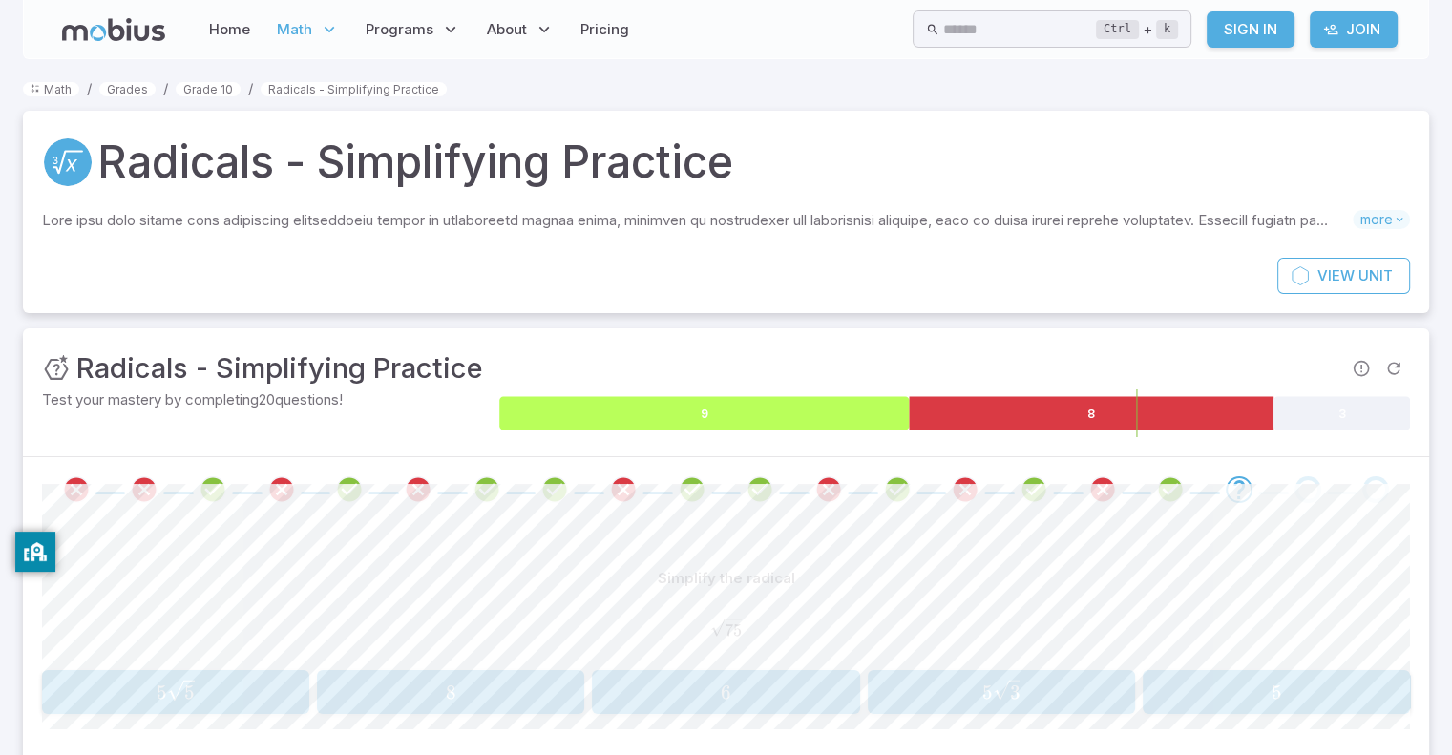
click at [810, 416] on icon at bounding box center [704, 413] width 410 height 33
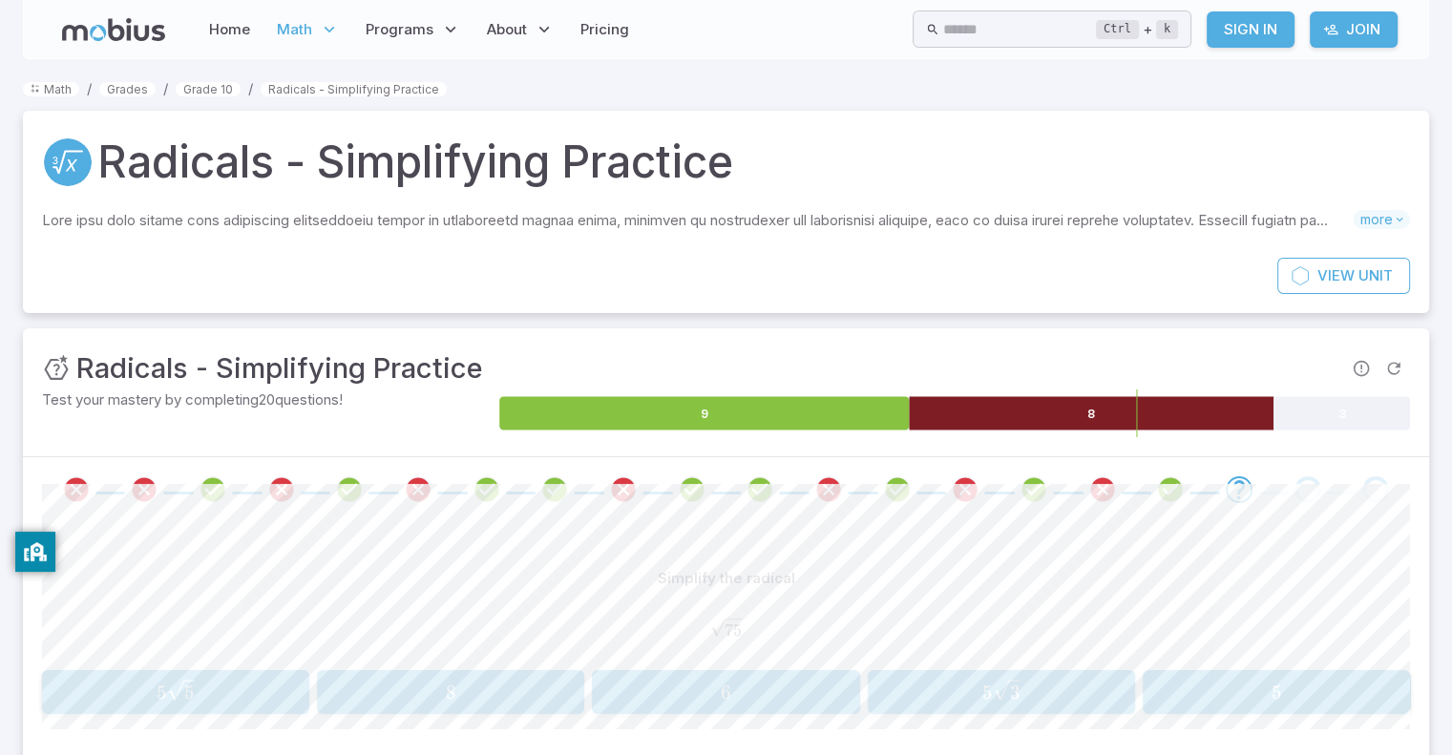
click at [989, 417] on icon at bounding box center [1091, 413] width 365 height 33
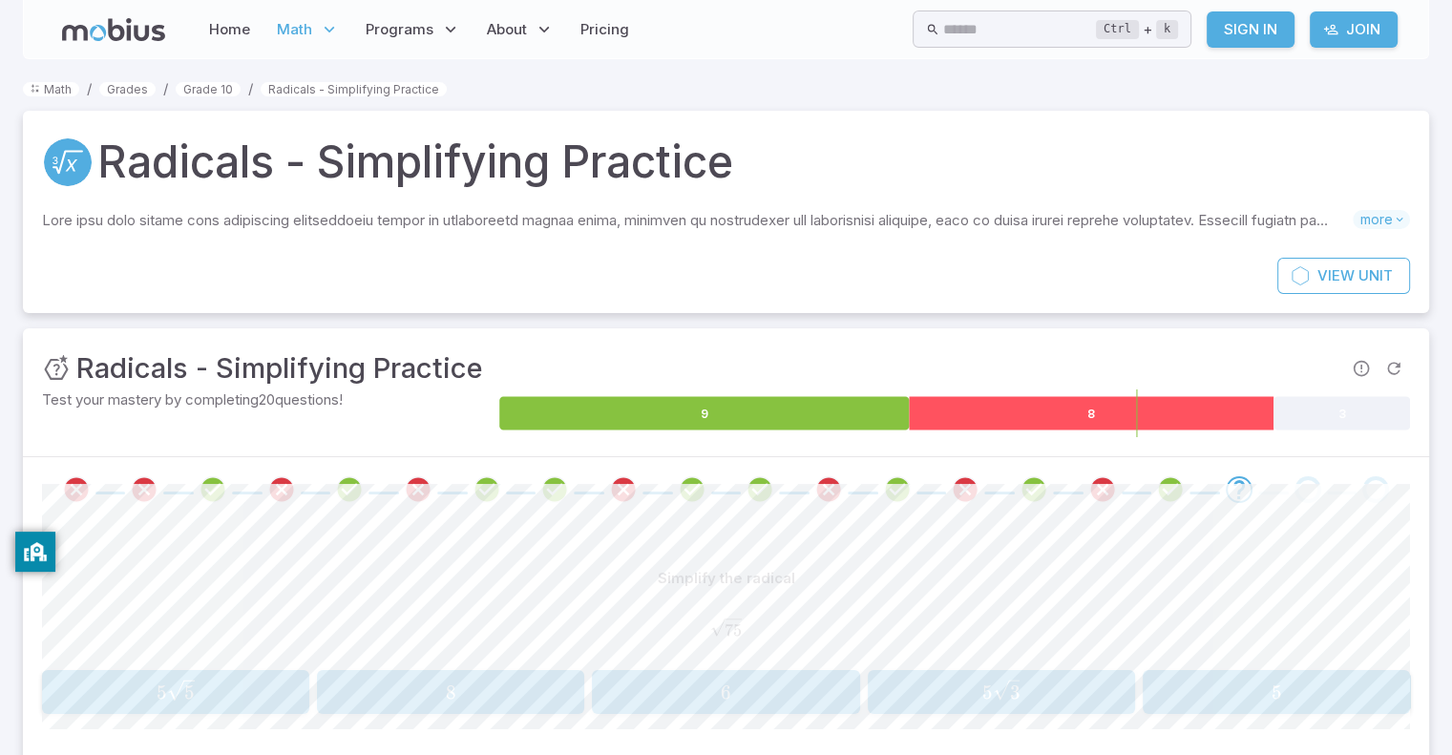
click at [989, 417] on icon at bounding box center [1091, 413] width 365 height 33
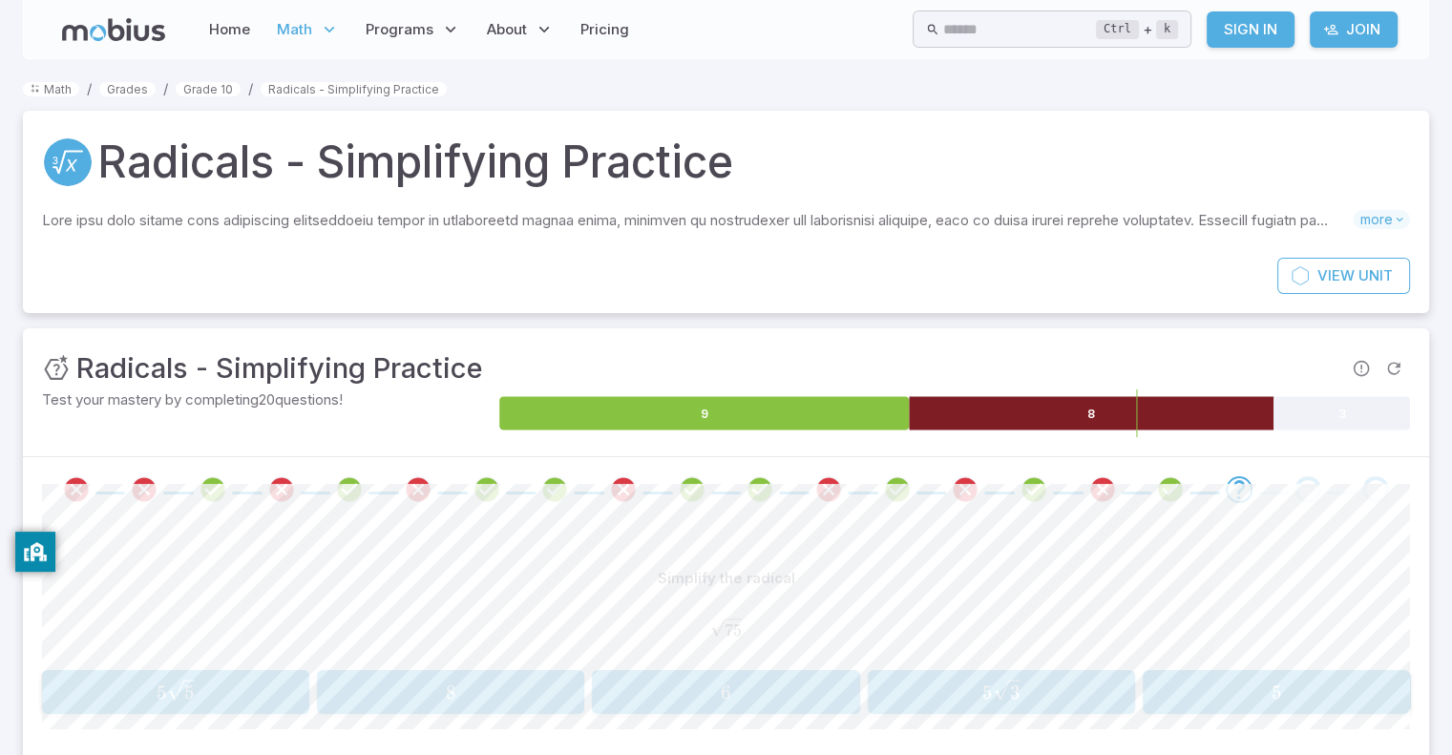
click at [989, 417] on icon at bounding box center [1091, 413] width 365 height 33
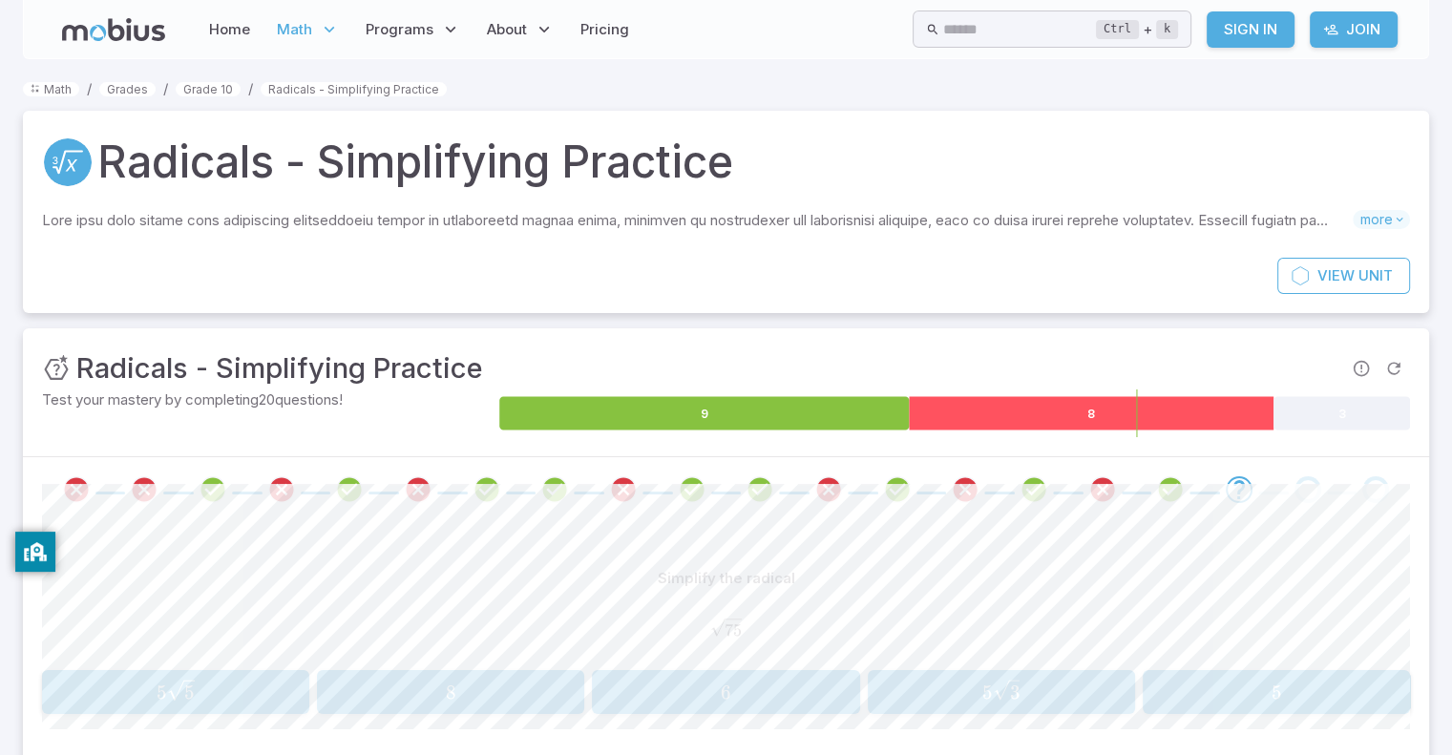
click at [989, 417] on icon at bounding box center [1091, 413] width 365 height 33
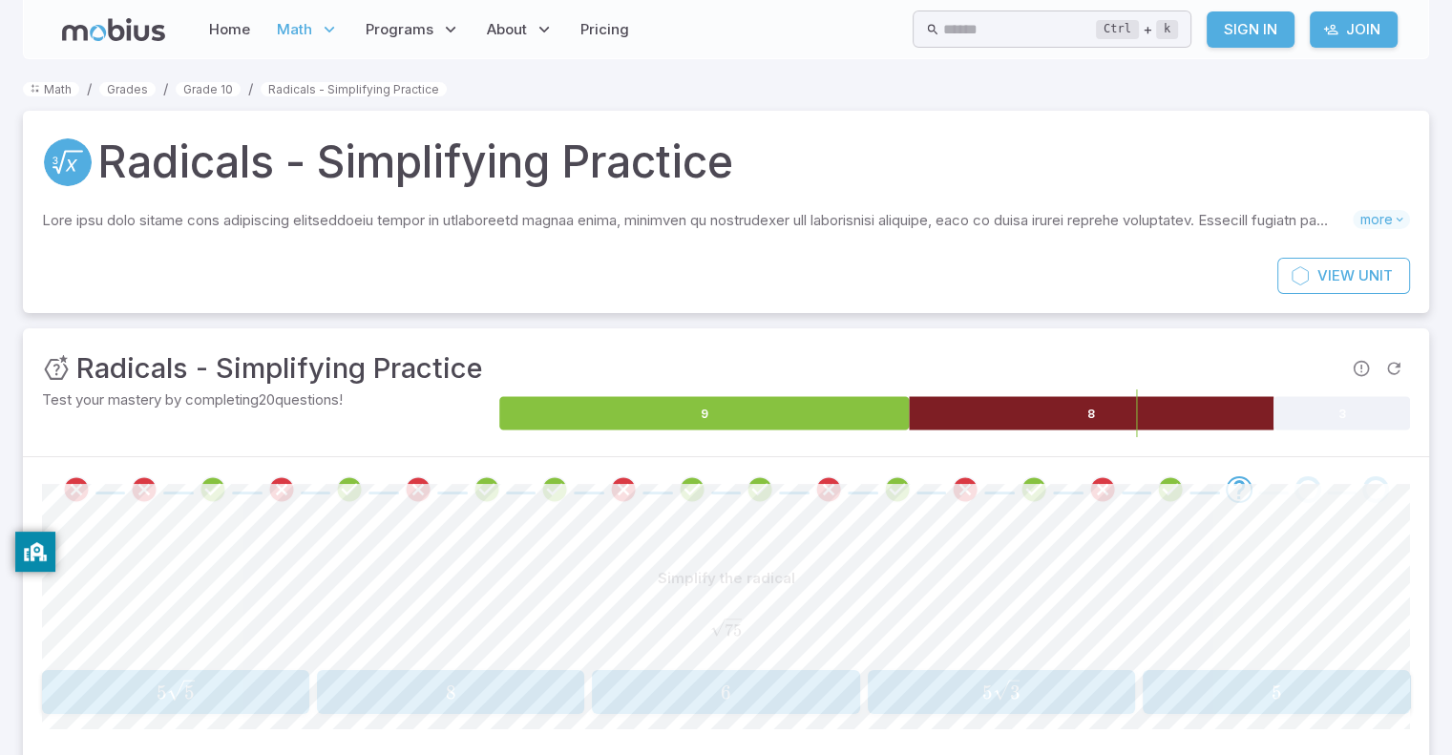
click at [989, 417] on icon at bounding box center [1091, 413] width 365 height 33
click at [1043, 694] on span "5 3 ​" at bounding box center [1001, 692] width 255 height 25
click at [541, 690] on span "9" at bounding box center [554, 692] width 324 height 24
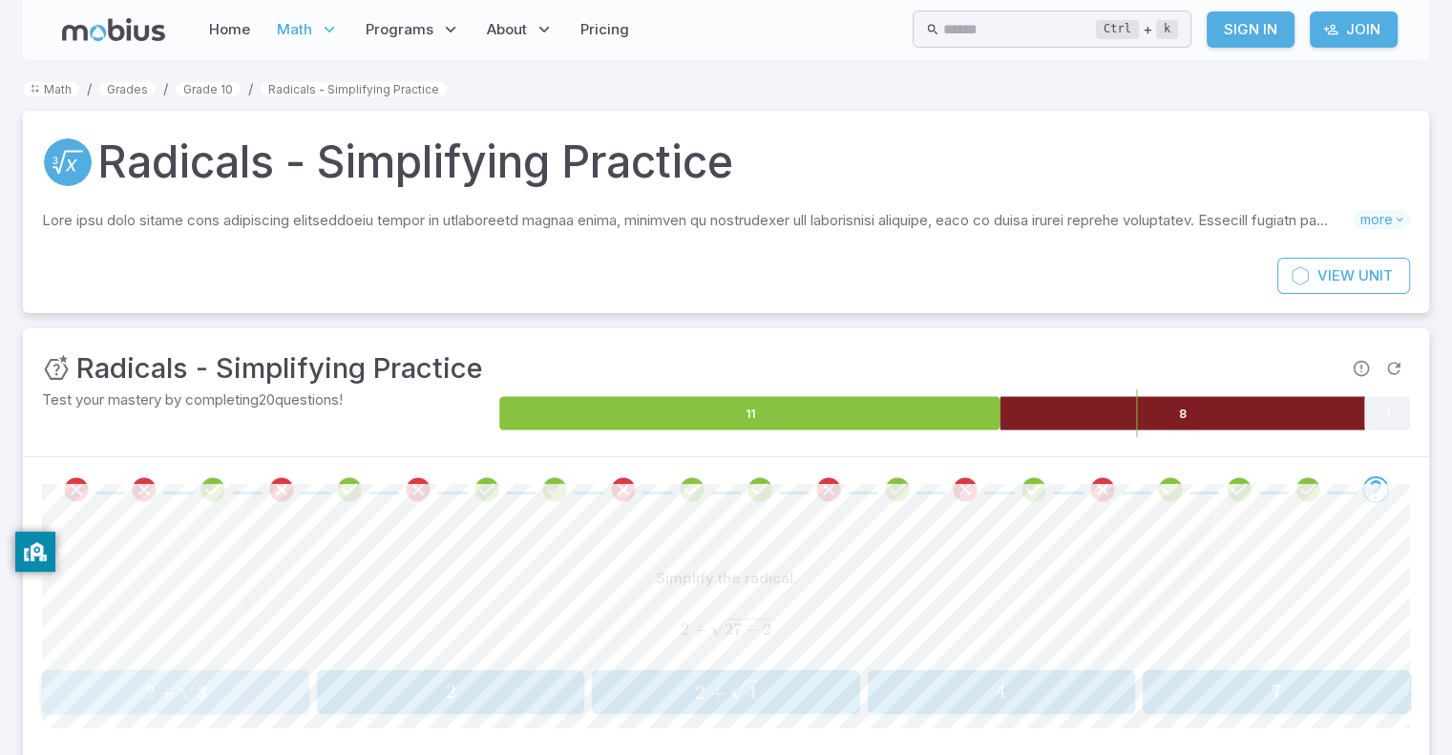
click at [212, 679] on span "2 + 3 ​" at bounding box center [175, 691] width 255 height 25
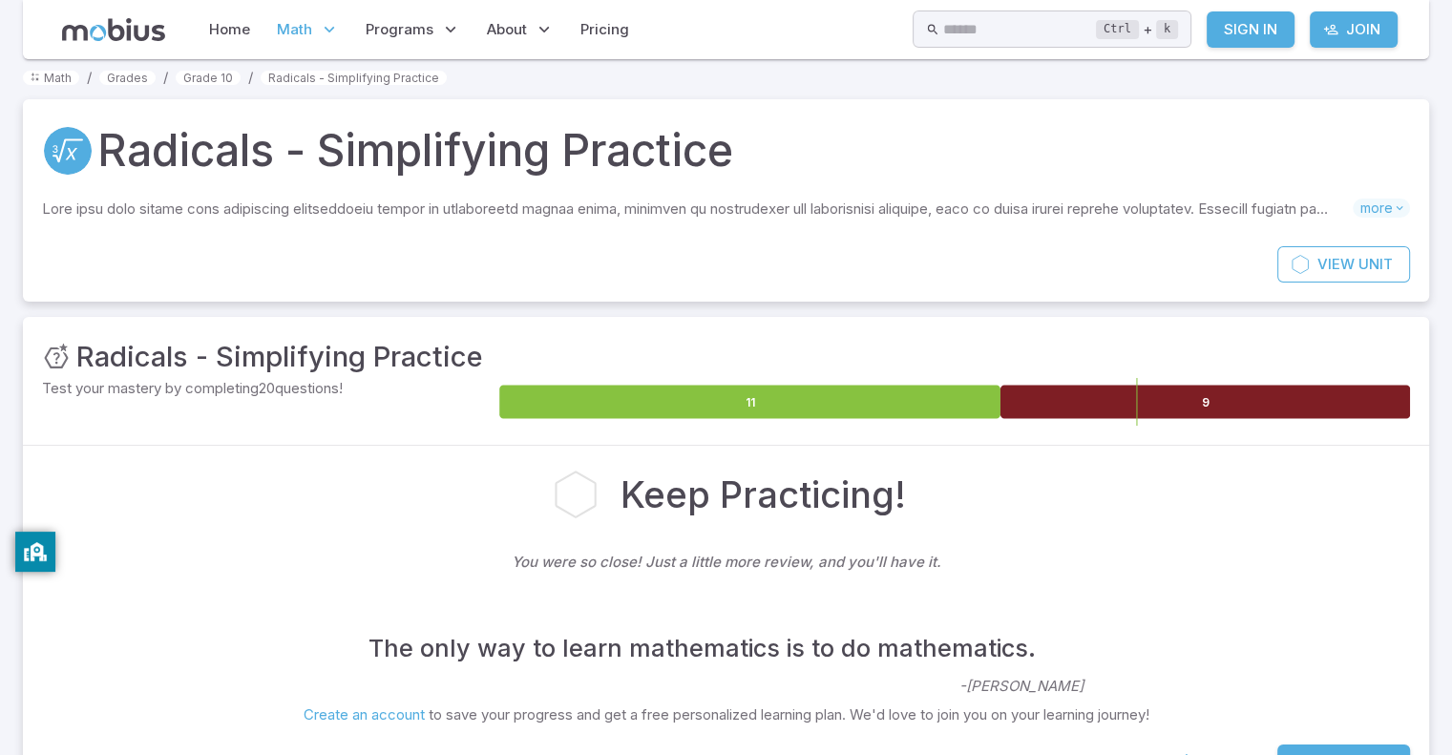
scroll to position [11, 0]
click at [573, 483] on icon at bounding box center [575, 495] width 39 height 45
click at [1363, 22] on link "Join" at bounding box center [1354, 29] width 88 height 36
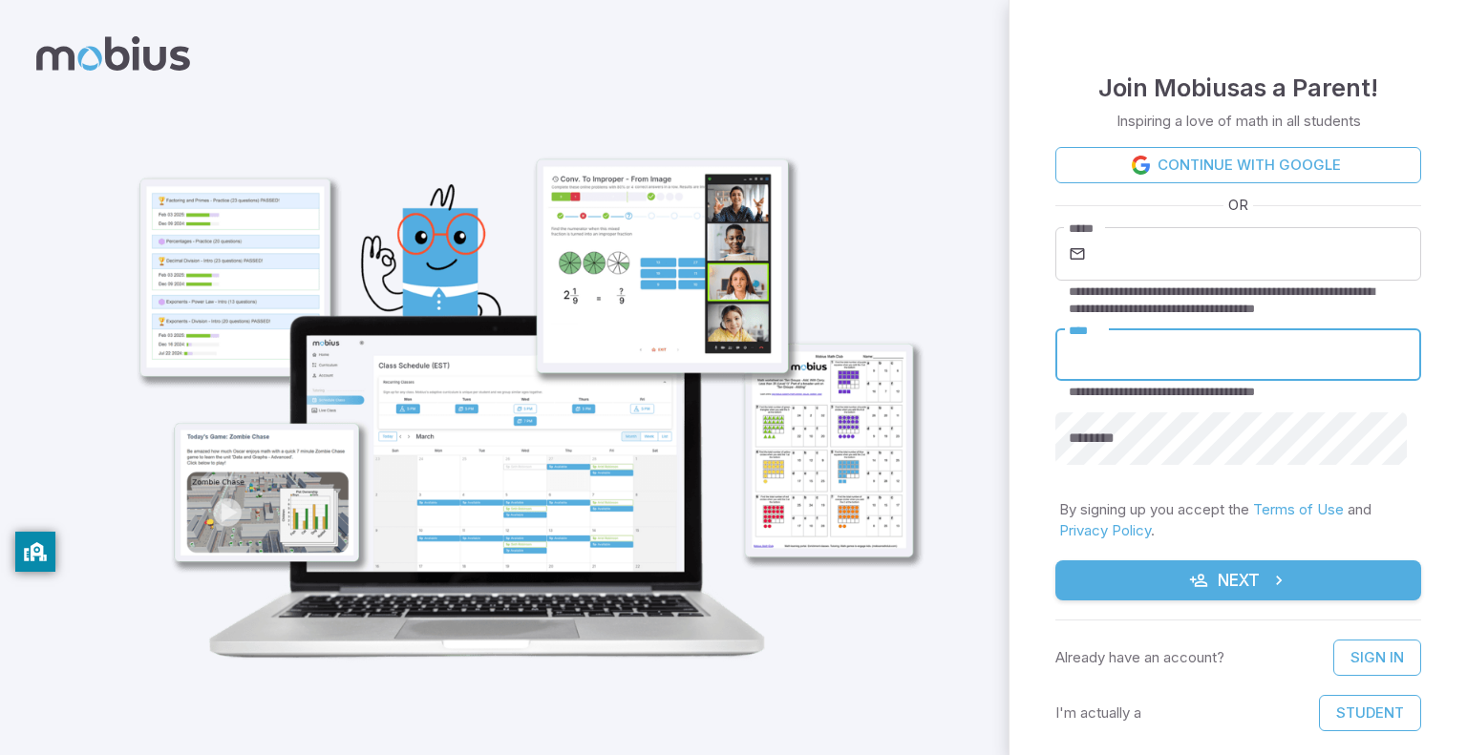
click at [1154, 371] on input "****" at bounding box center [1238, 355] width 366 height 53
type input "***"
click at [1055, 561] on button "Next" at bounding box center [1238, 581] width 366 height 40
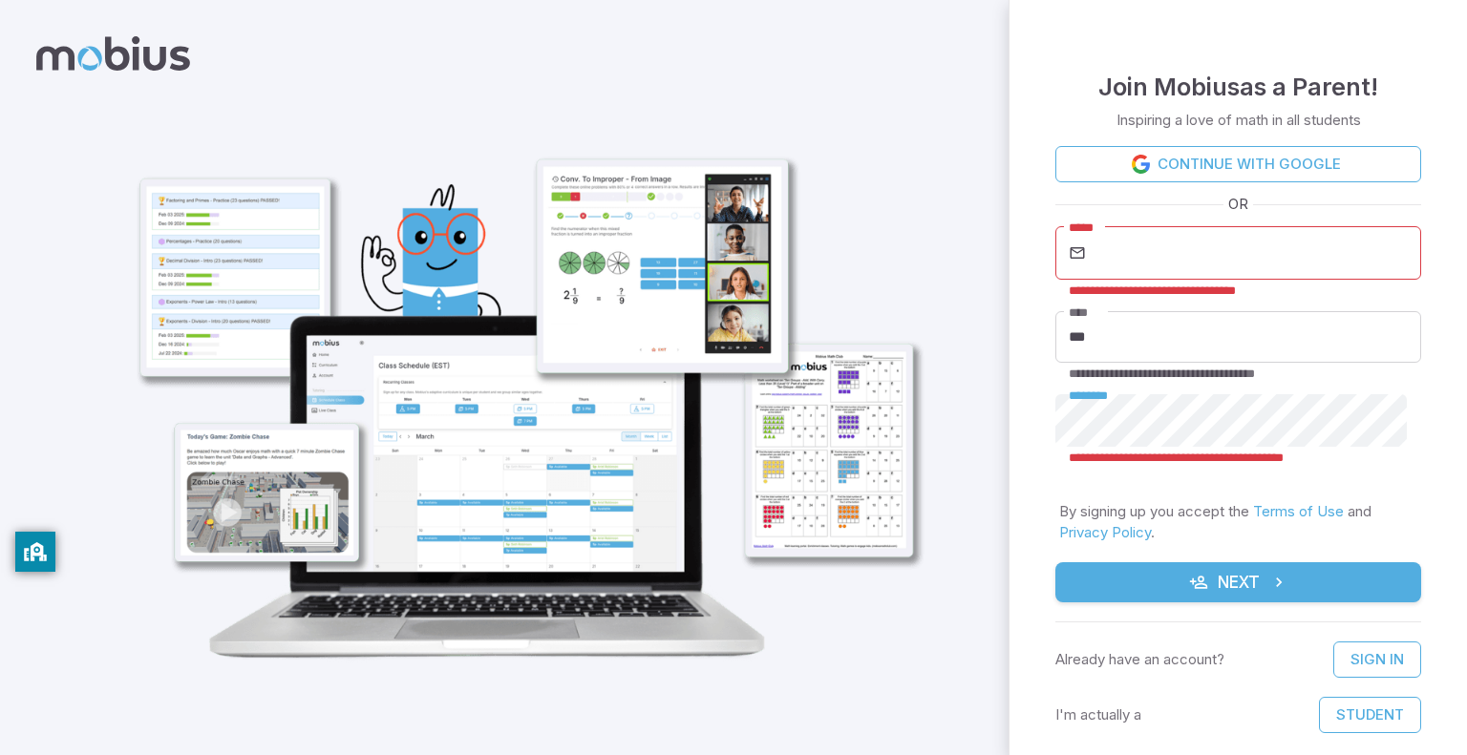
click at [1055, 562] on button "Next" at bounding box center [1238, 582] width 366 height 40
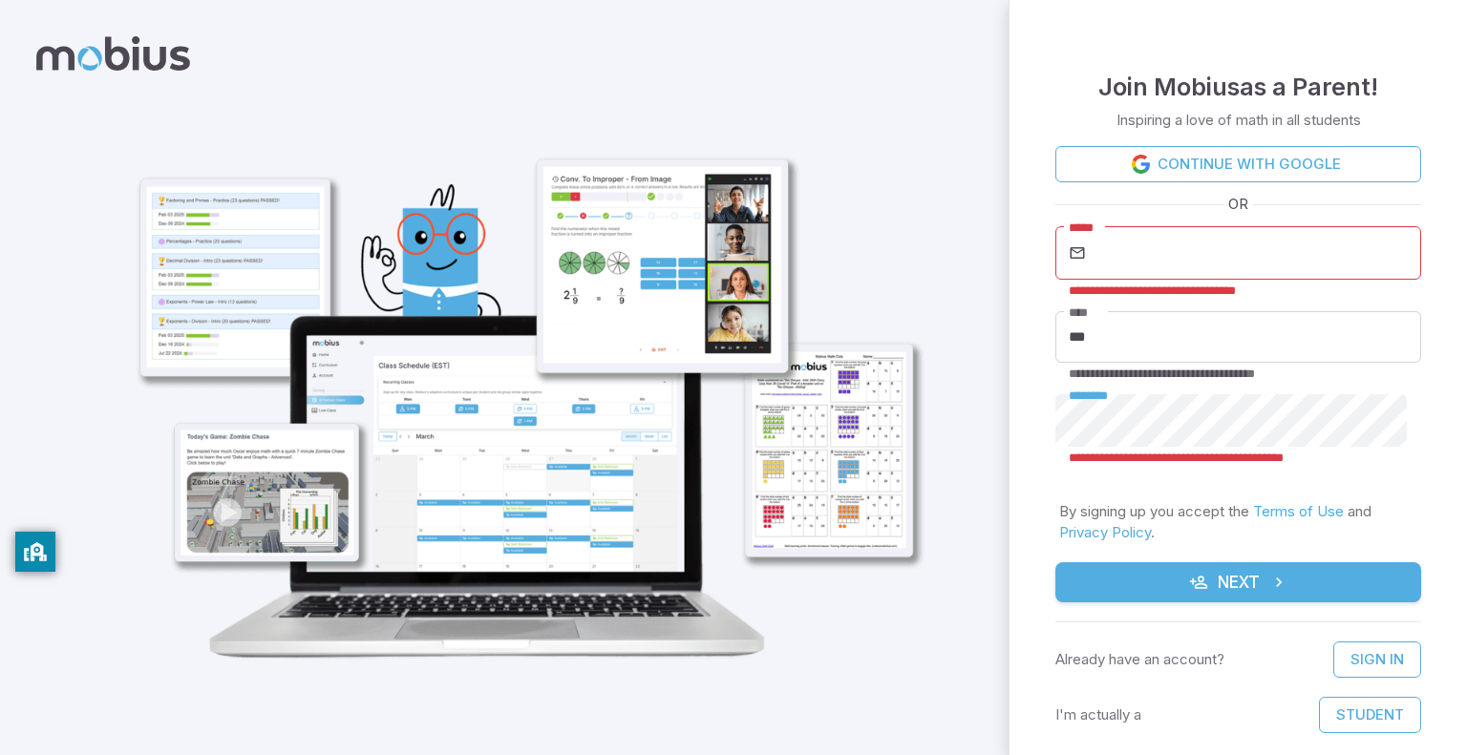
click at [1055, 562] on button "Next" at bounding box center [1238, 582] width 366 height 40
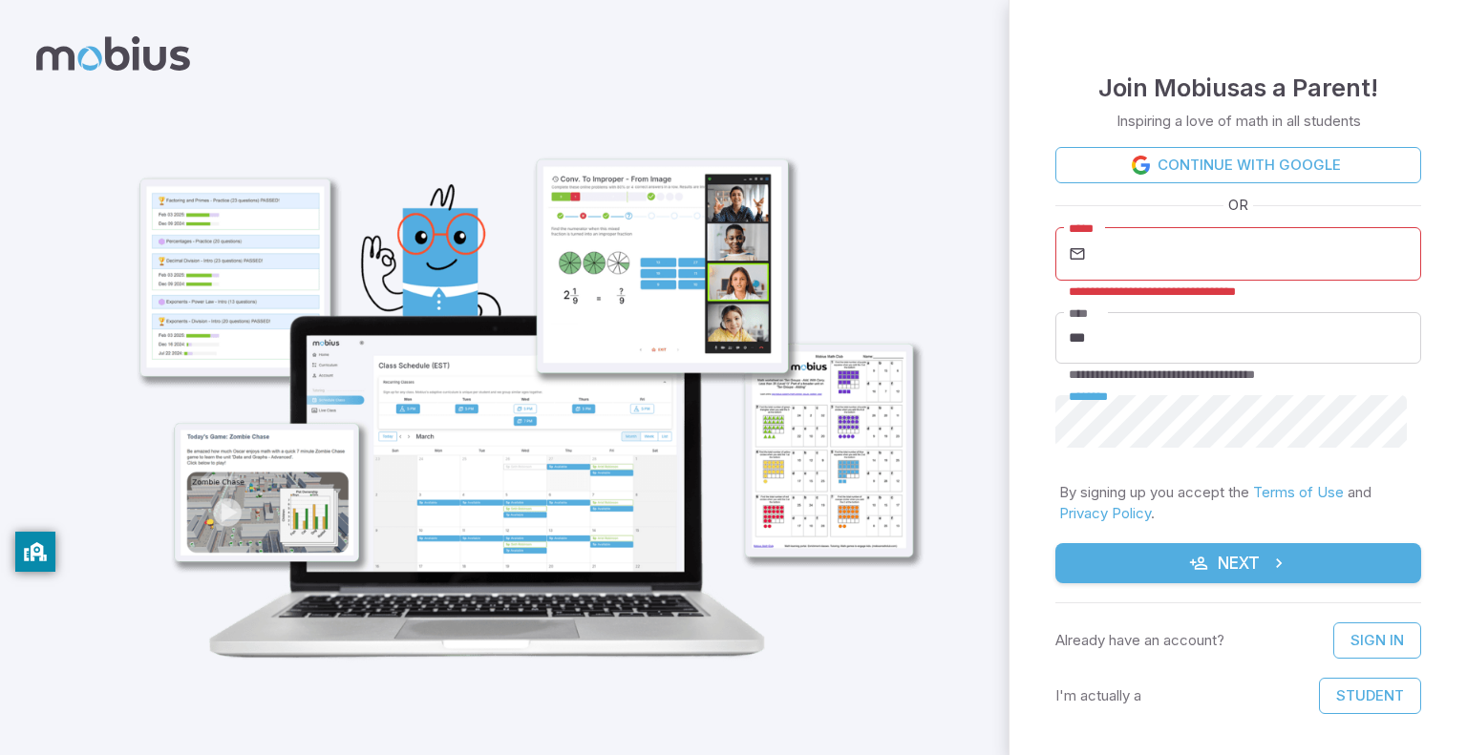
click at [1055, 543] on button "Next" at bounding box center [1238, 563] width 366 height 40
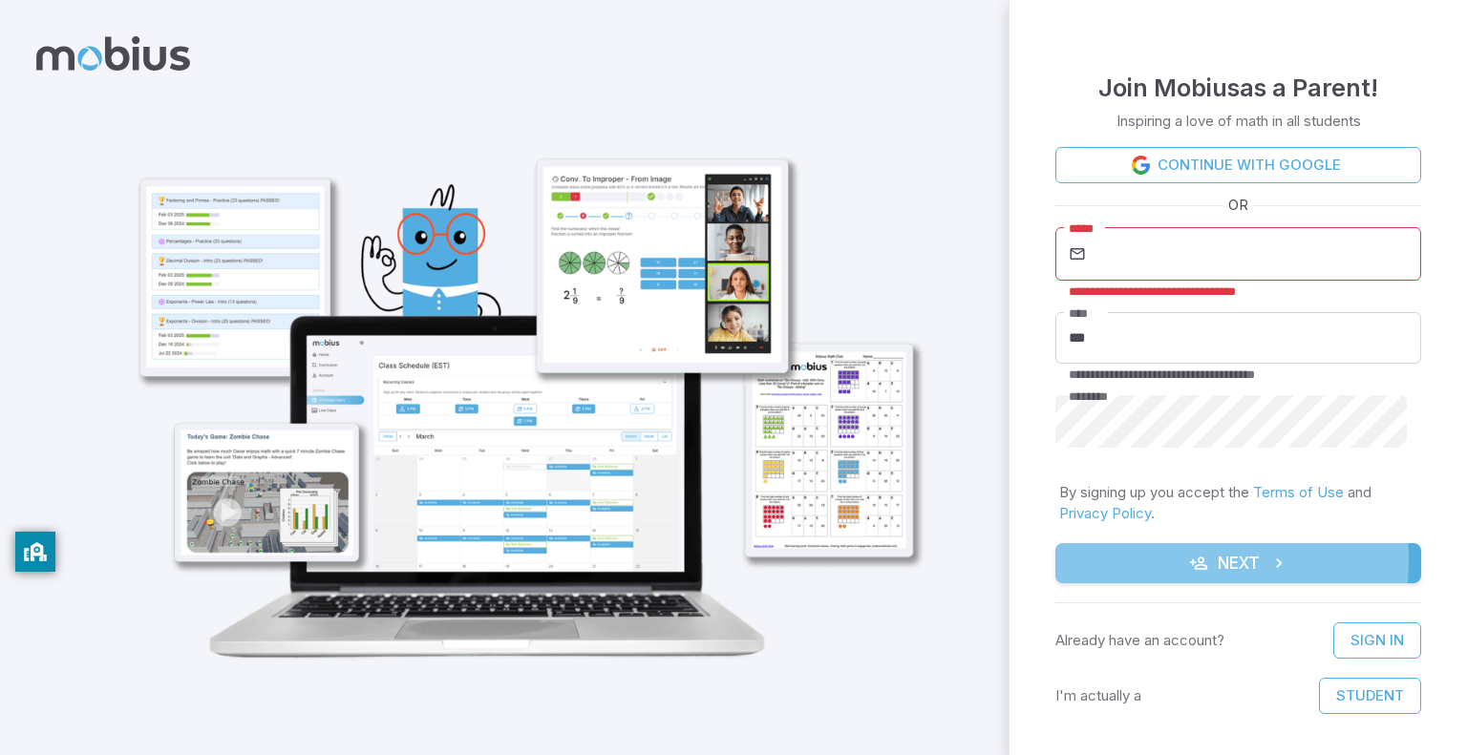
click at [1165, 560] on button "Next" at bounding box center [1238, 563] width 366 height 40
click at [1327, 559] on button "Next" at bounding box center [1238, 563] width 366 height 40
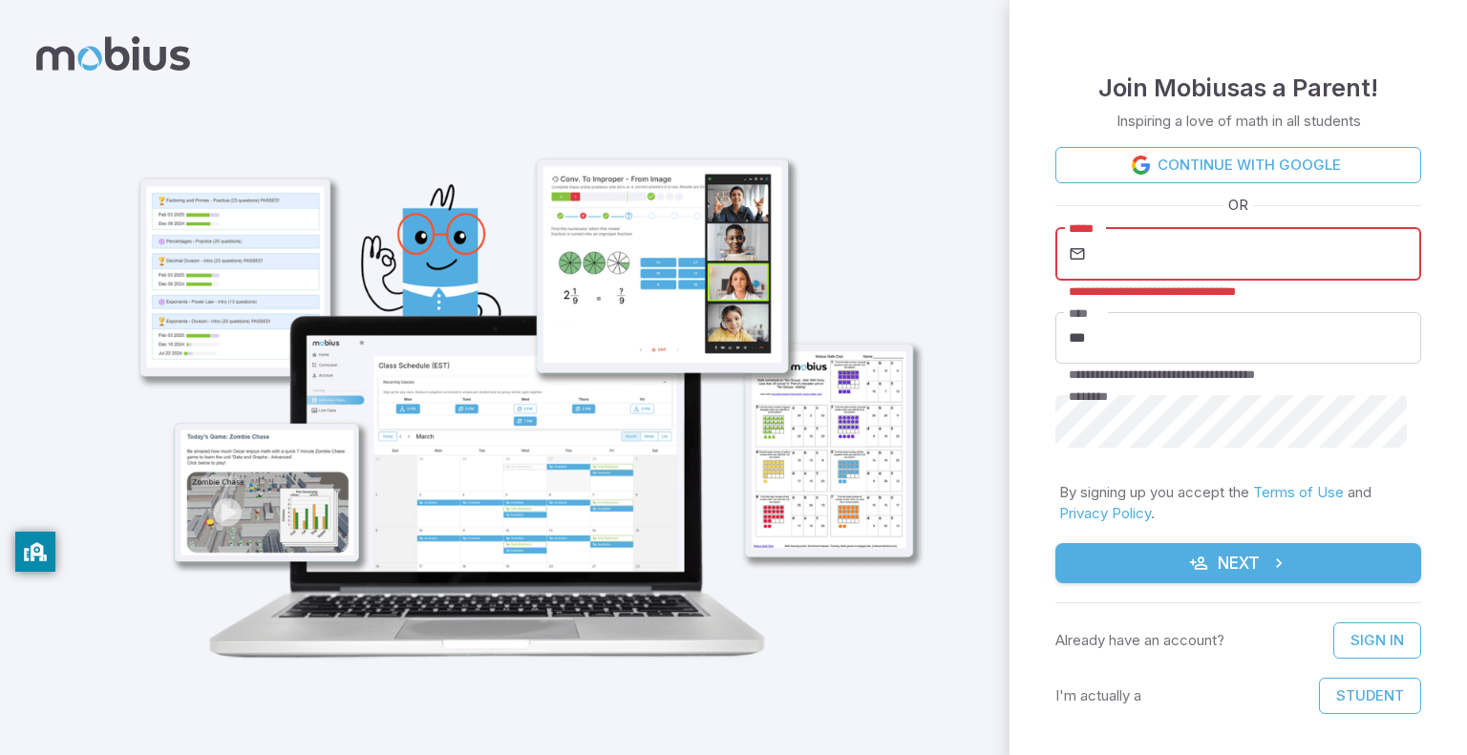
click at [1222, 238] on input "*****" at bounding box center [1255, 253] width 331 height 53
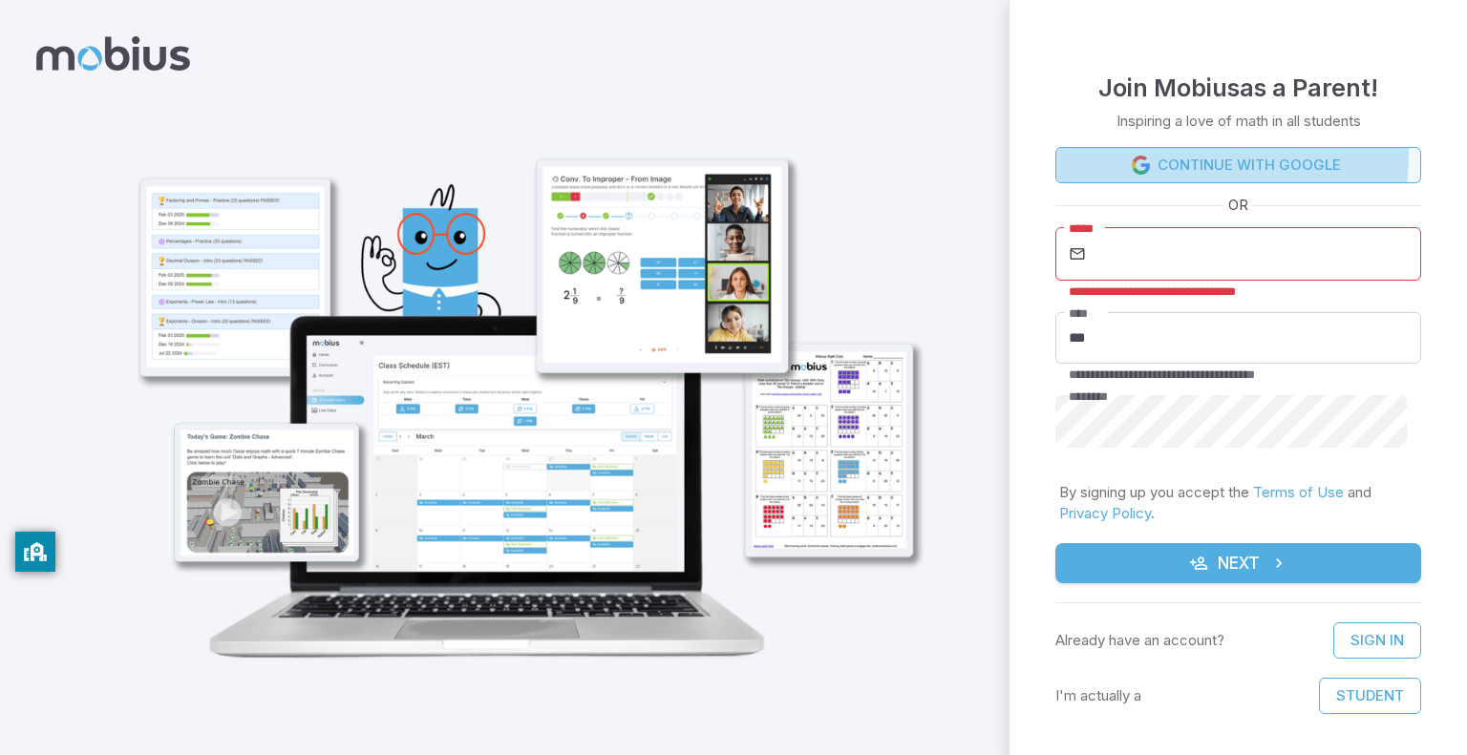
click at [1100, 152] on link "Continue with Google" at bounding box center [1238, 165] width 366 height 36
